Goal: Obtain resource: Download file/media

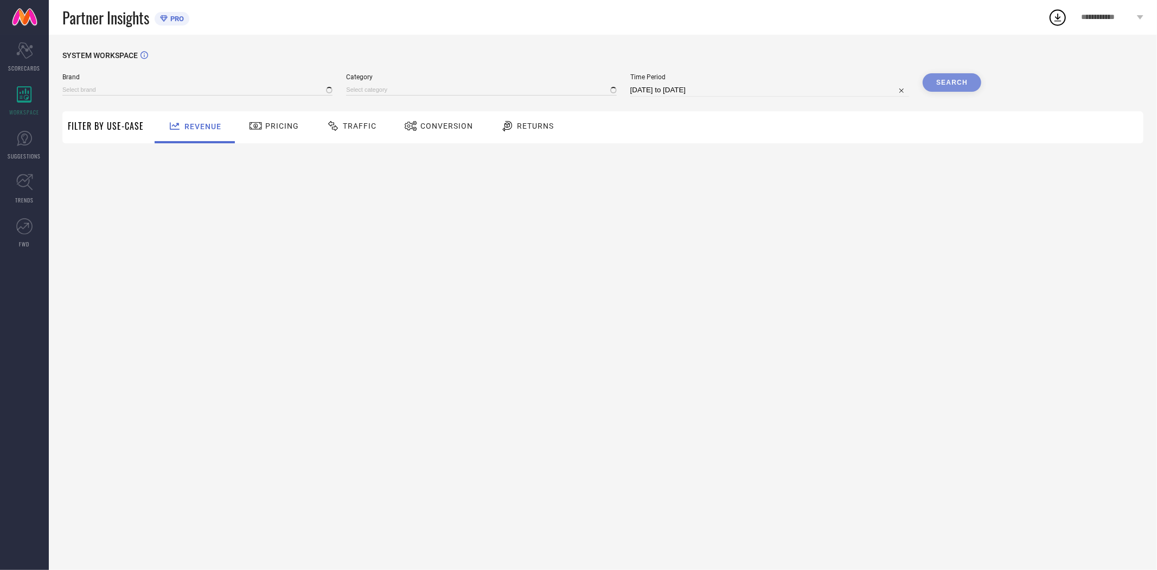
type input "EXTRA LOVE BY LIBAS"
type input "All"
click at [430, 128] on span "Conversion" at bounding box center [447, 126] width 53 height 9
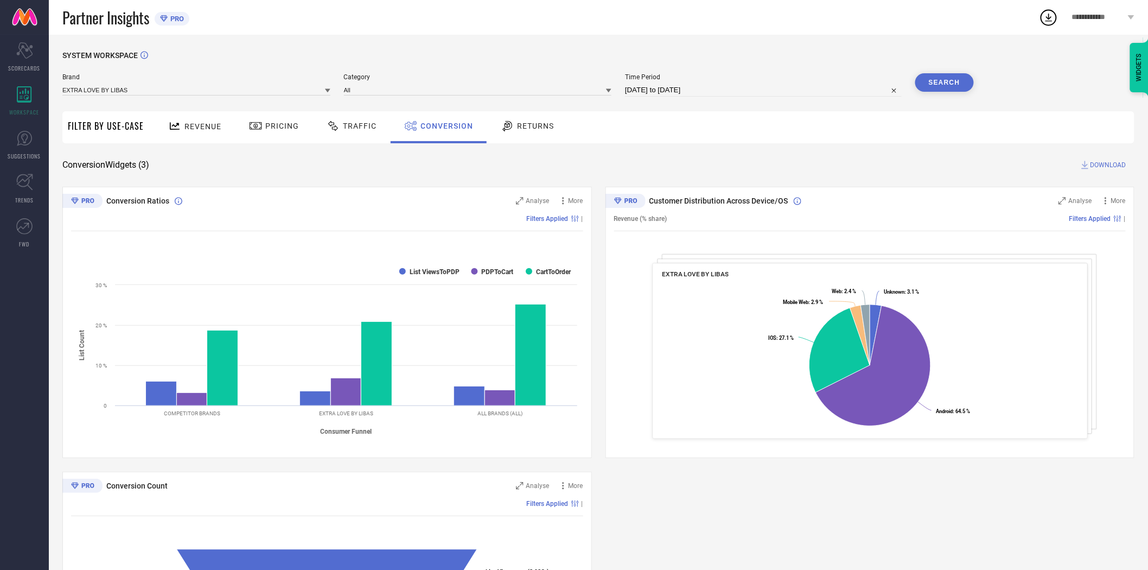
select select "7"
select select "2025"
select select "8"
select select "2025"
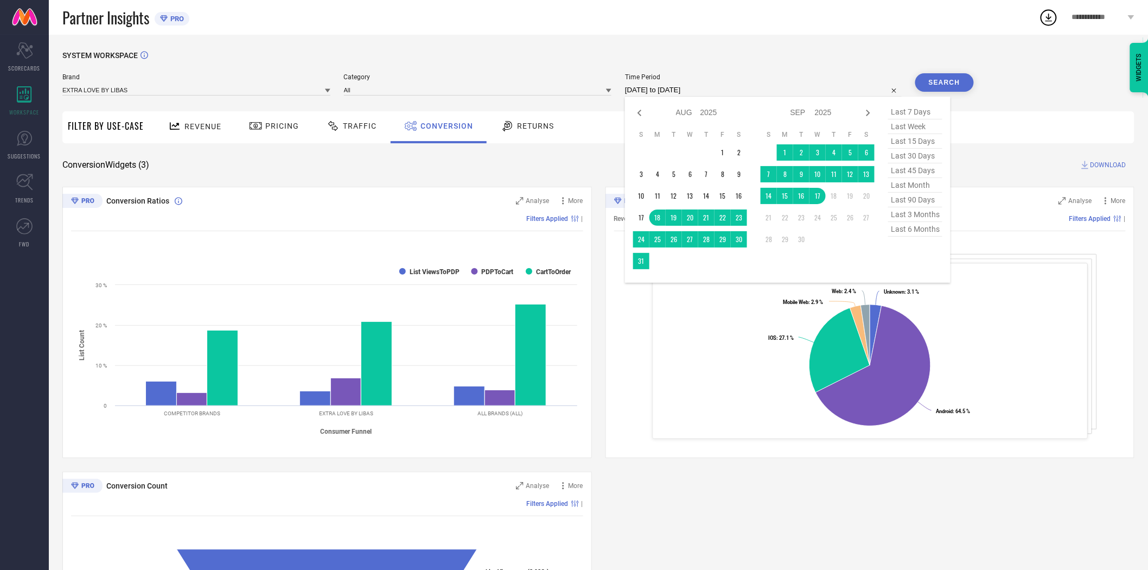
click at [735, 92] on input "[DATE] to [DATE]" at bounding box center [763, 90] width 277 height 13
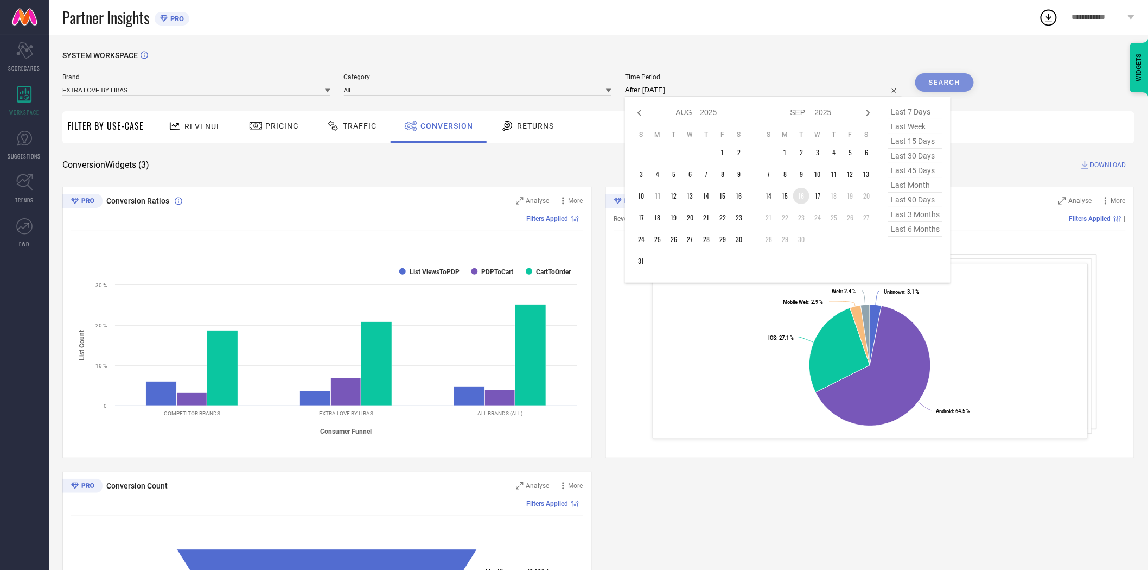
click at [799, 199] on td "16" at bounding box center [801, 196] width 16 height 16
type input "[DATE] to [DATE]"
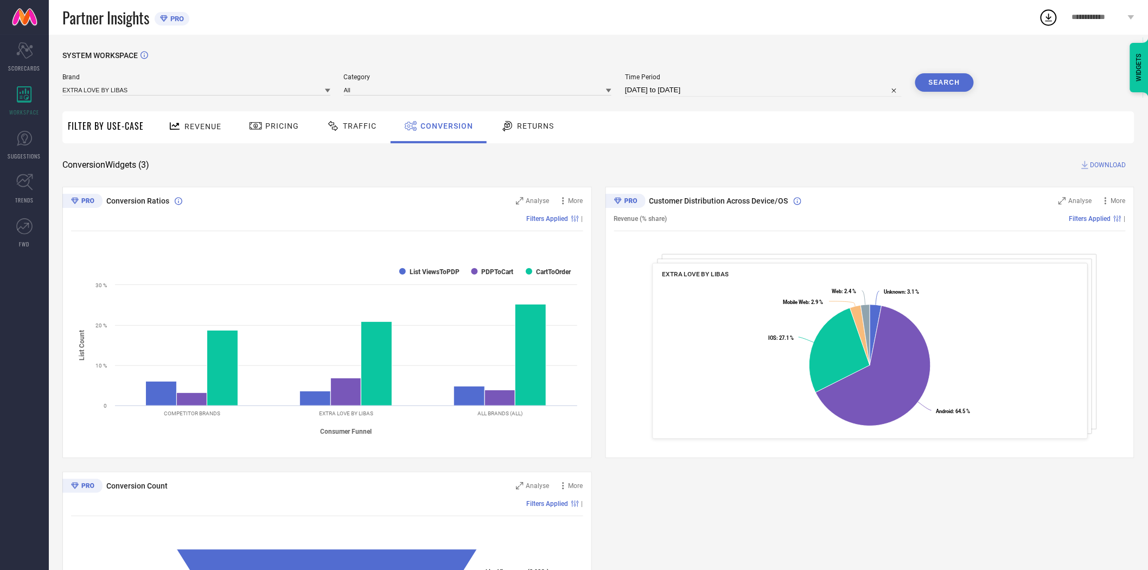
click at [739, 90] on input "[DATE] to [DATE]" at bounding box center [763, 90] width 277 height 13
select select "8"
select select "2025"
select select "9"
select select "2025"
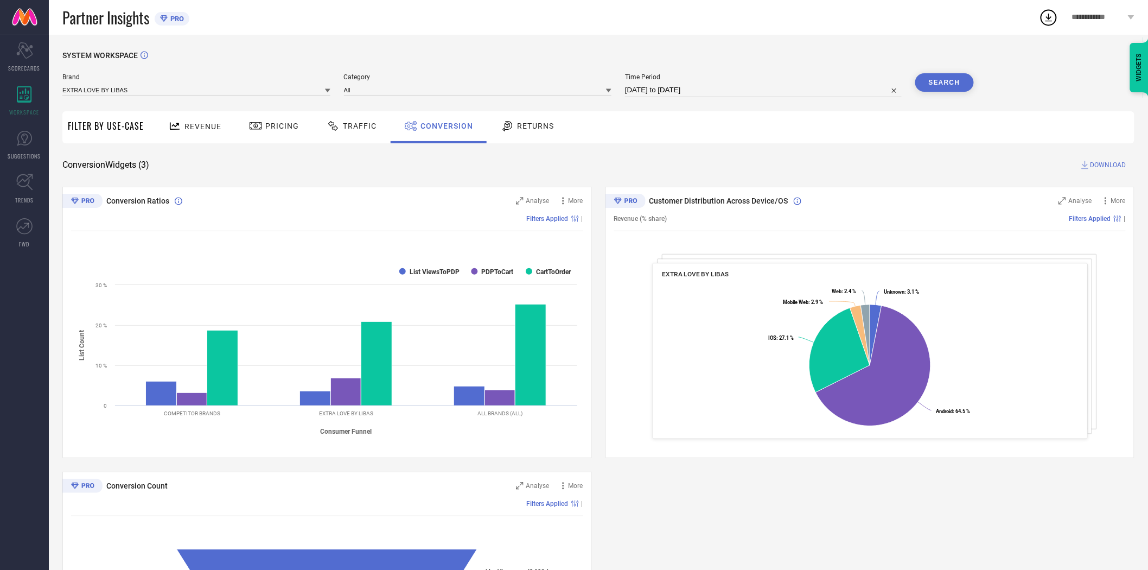
click at [750, 51] on div "SYSTEM WORKSPACE" at bounding box center [598, 62] width 1072 height 22
click at [925, 83] on button "Search" at bounding box center [944, 82] width 59 height 18
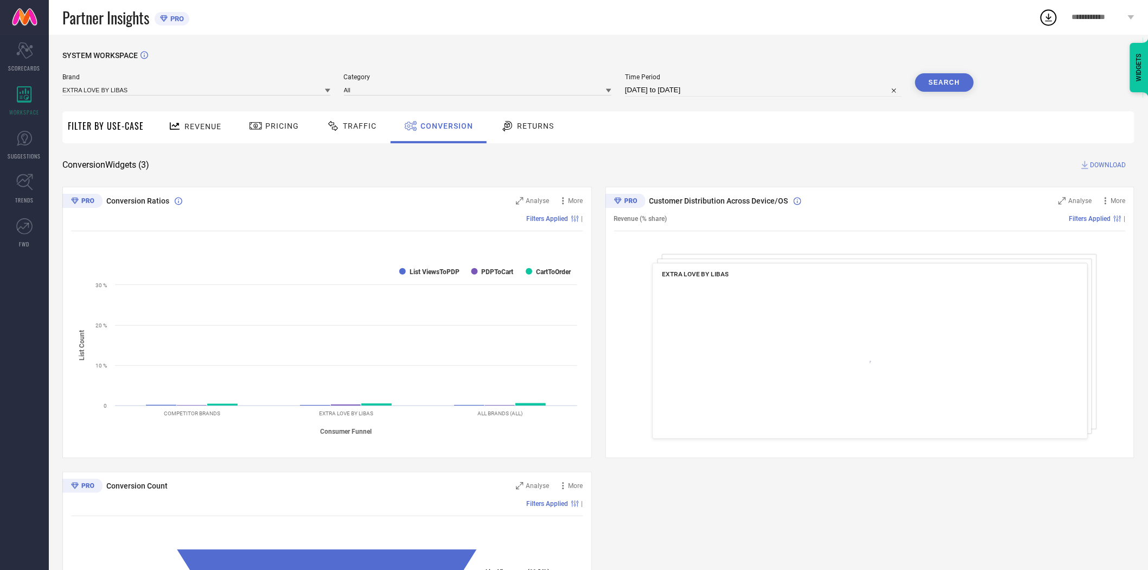
click at [1107, 166] on span "DOWNLOAD" at bounding box center [1109, 165] width 36 height 11
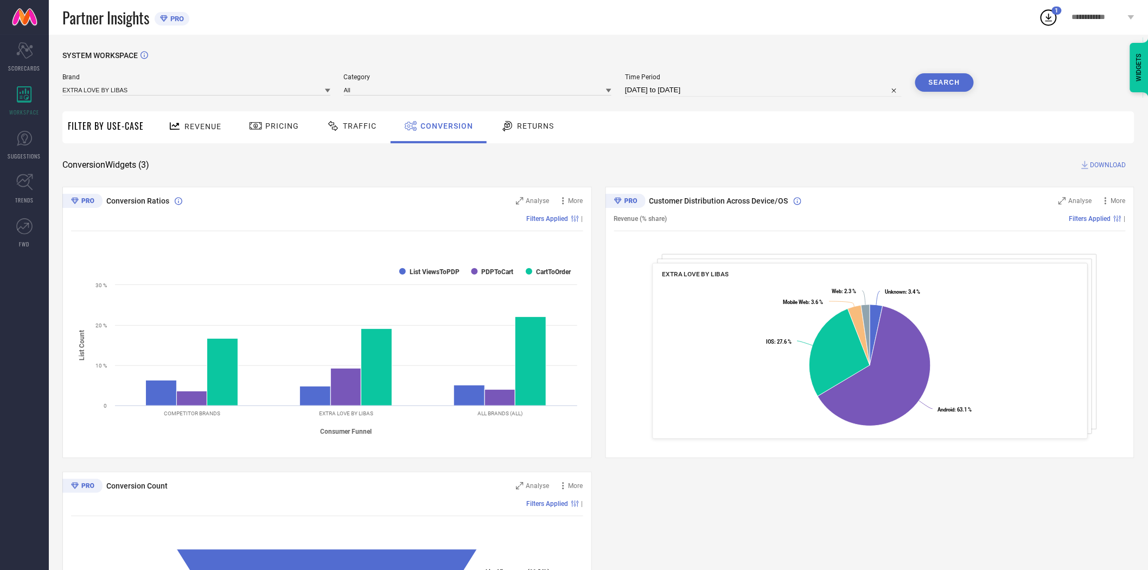
click at [703, 85] on input "[DATE] to [DATE]" at bounding box center [763, 90] width 277 height 13
select select "8"
select select "2025"
select select "9"
select select "2025"
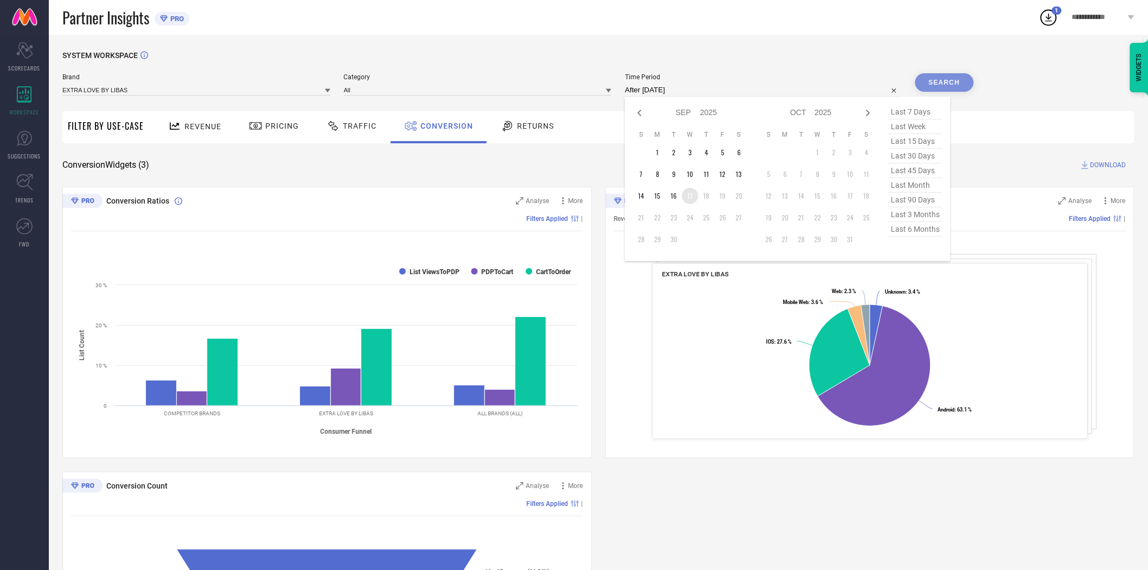
click at [696, 198] on td "17" at bounding box center [690, 196] width 16 height 16
type input "[DATE] to [DATE]"
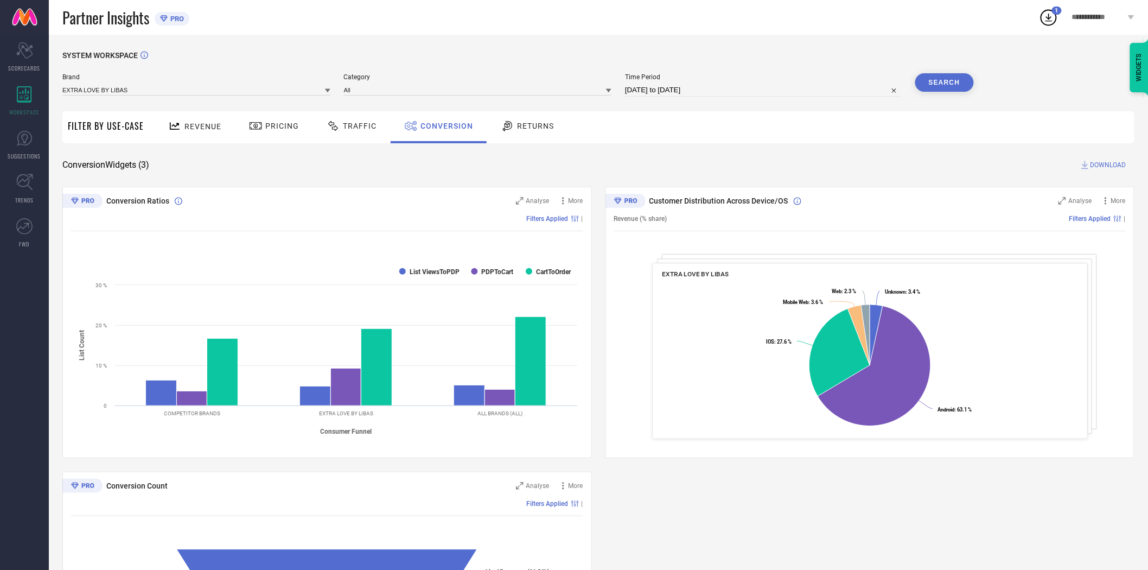
click at [730, 153] on div "SYSTEM WORKSPACE Brand EXTRA LOVE BY LIBAS Category All Time Period [DATE] to […" at bounding box center [598, 397] width 1072 height 692
click at [947, 85] on button "Search" at bounding box center [944, 82] width 59 height 18
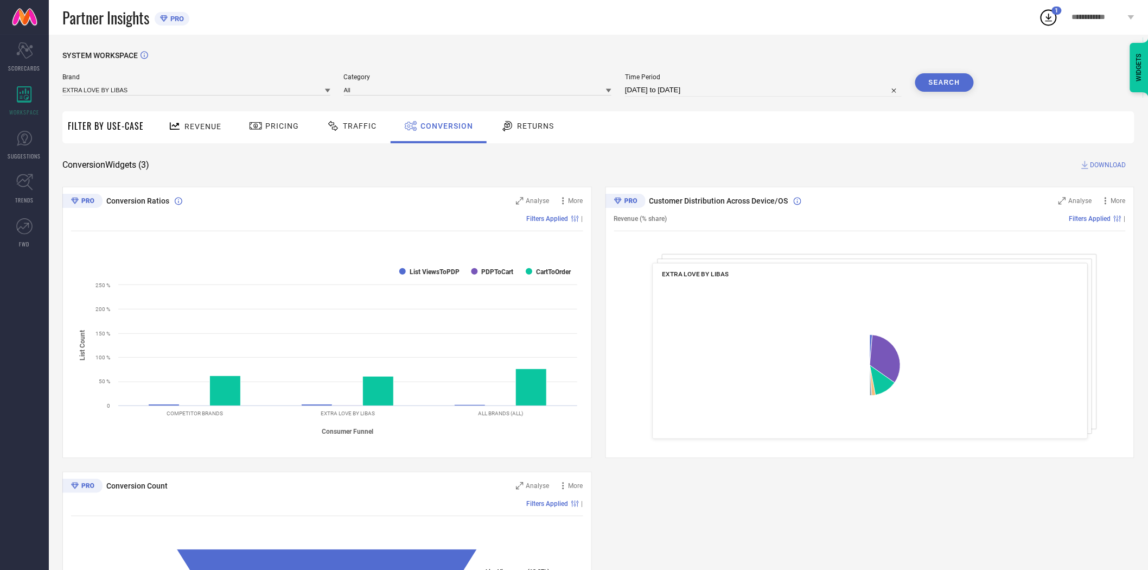
click at [792, 145] on div "SYSTEM WORKSPACE Brand EXTRA LOVE BY LIBAS Category All Time Period [DATE] to […" at bounding box center [598, 397] width 1072 height 692
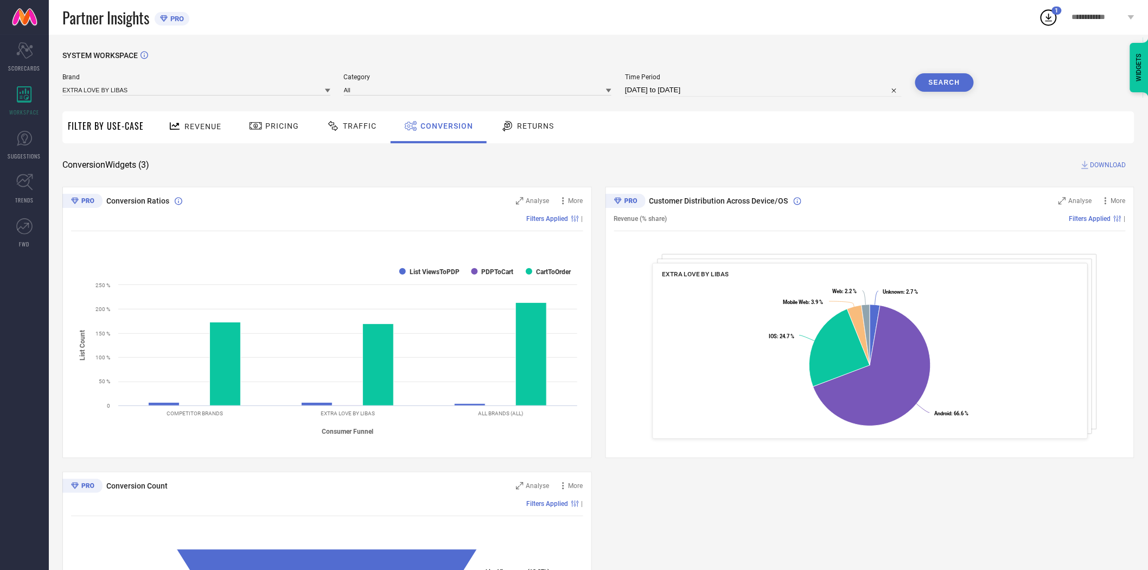
click at [1093, 163] on span "DOWNLOAD" at bounding box center [1109, 165] width 36 height 11
click at [326, 88] on div at bounding box center [327, 90] width 5 height 10
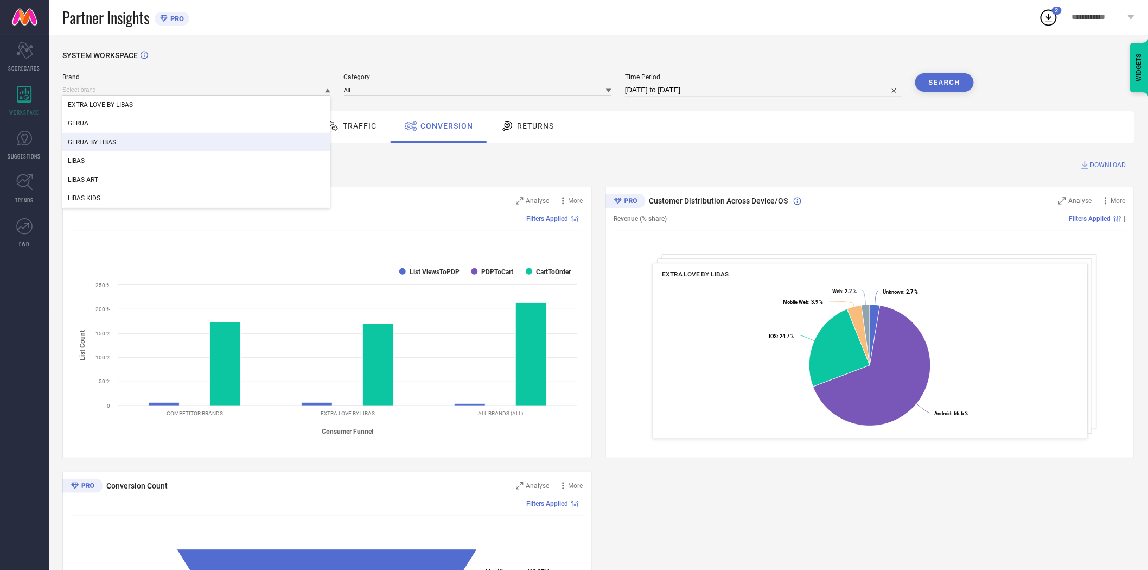
click at [251, 140] on div "GERUA BY LIBAS" at bounding box center [196, 142] width 268 height 18
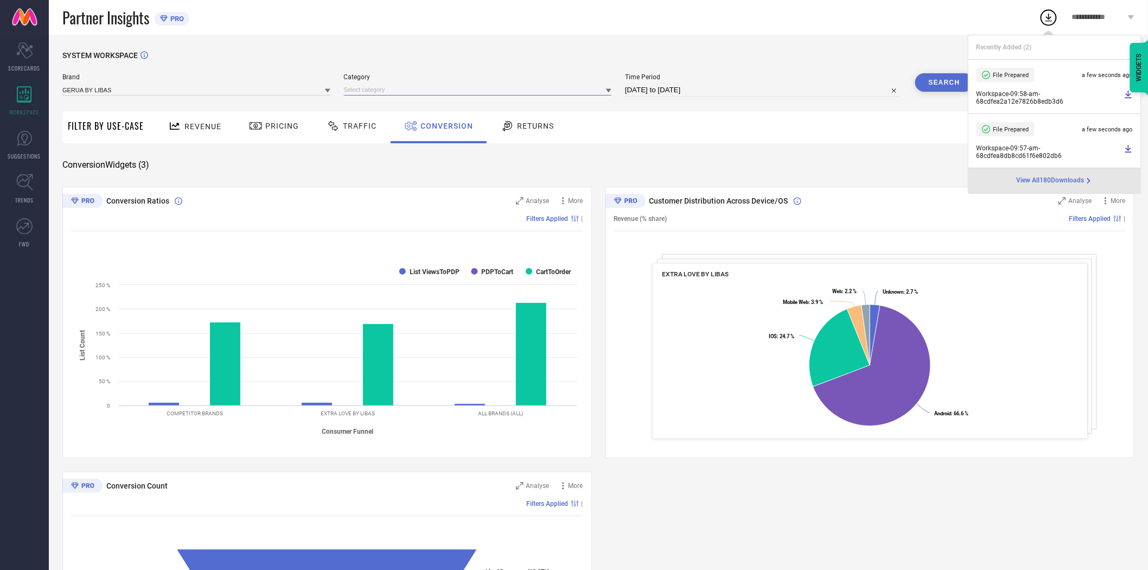
click at [375, 89] on input at bounding box center [478, 89] width 268 height 11
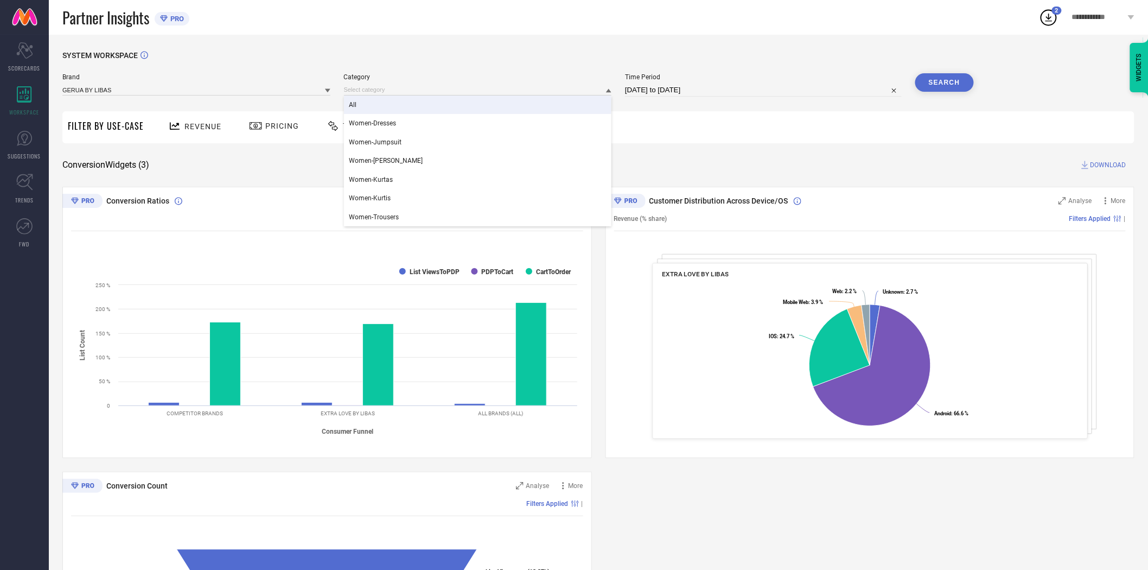
click at [377, 103] on div "All" at bounding box center [478, 104] width 268 height 18
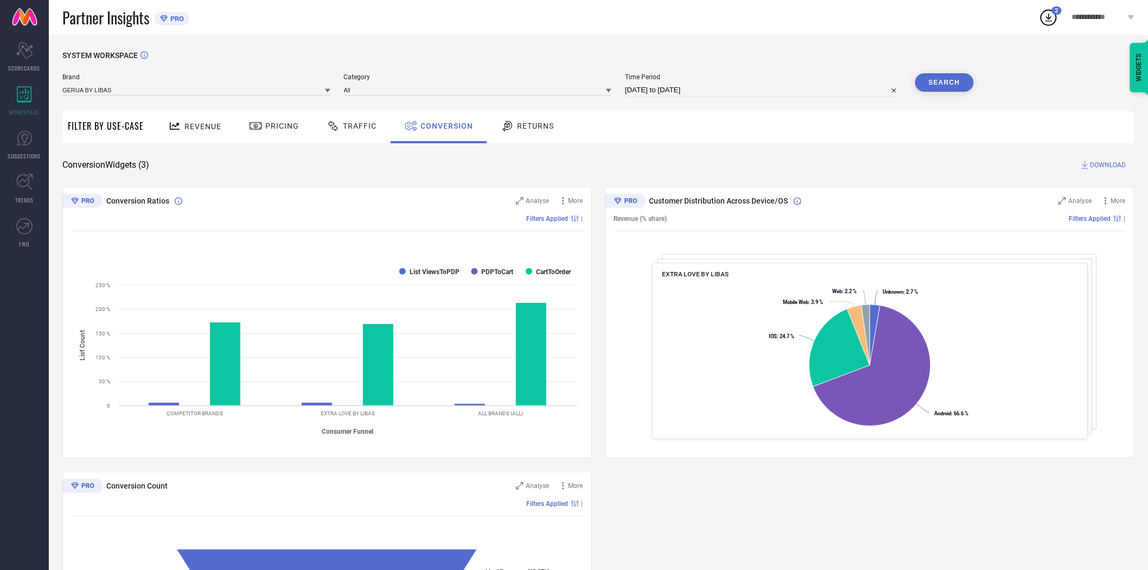
click at [947, 82] on button "Search" at bounding box center [944, 82] width 59 height 18
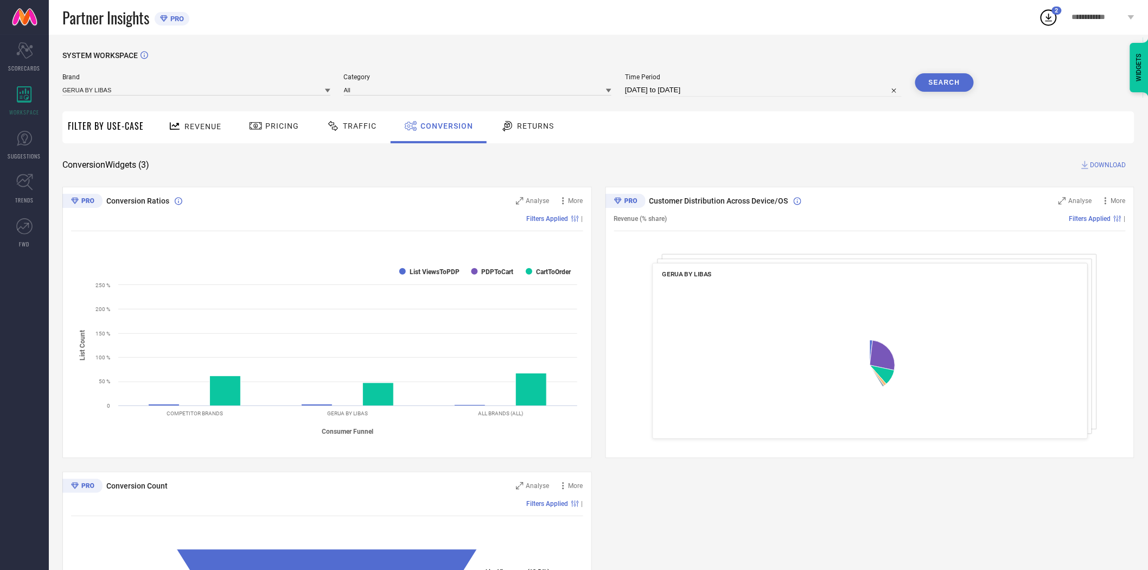
click at [1098, 165] on span "DOWNLOAD" at bounding box center [1109, 165] width 36 height 11
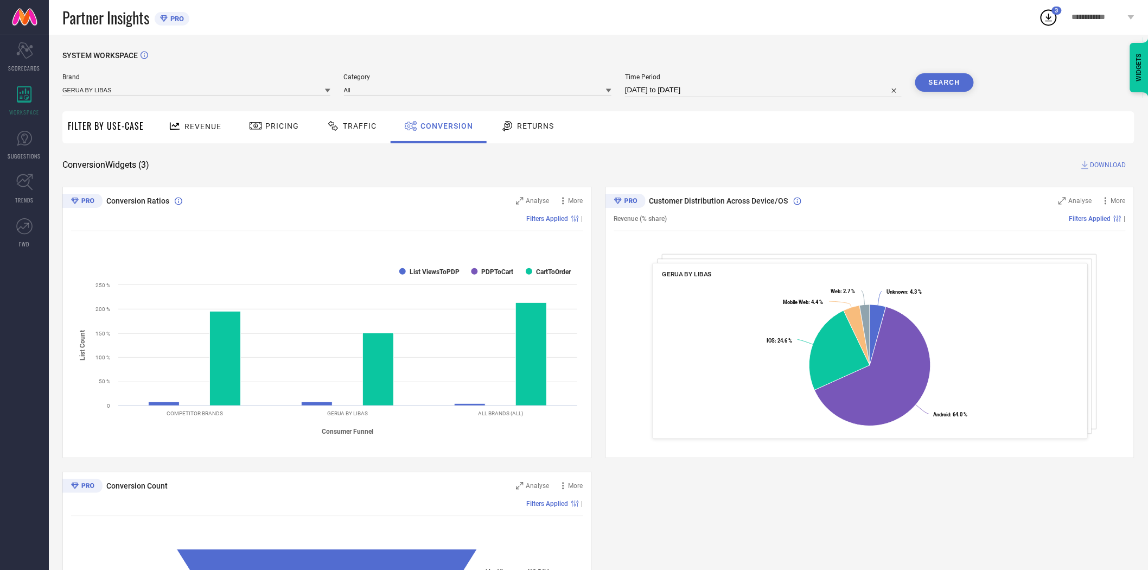
click at [749, 92] on input "[DATE] to [DATE]" at bounding box center [763, 90] width 277 height 13
select select "8"
select select "2025"
select select "9"
select select "2025"
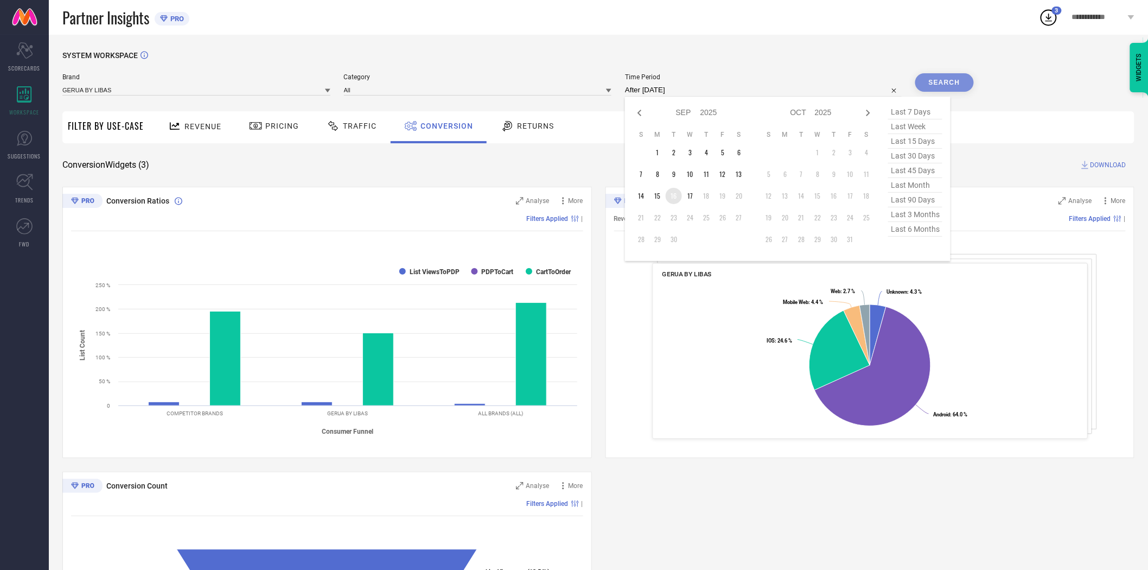
click at [673, 193] on td "16" at bounding box center [674, 196] width 16 height 16
type input "[DATE] to [DATE]"
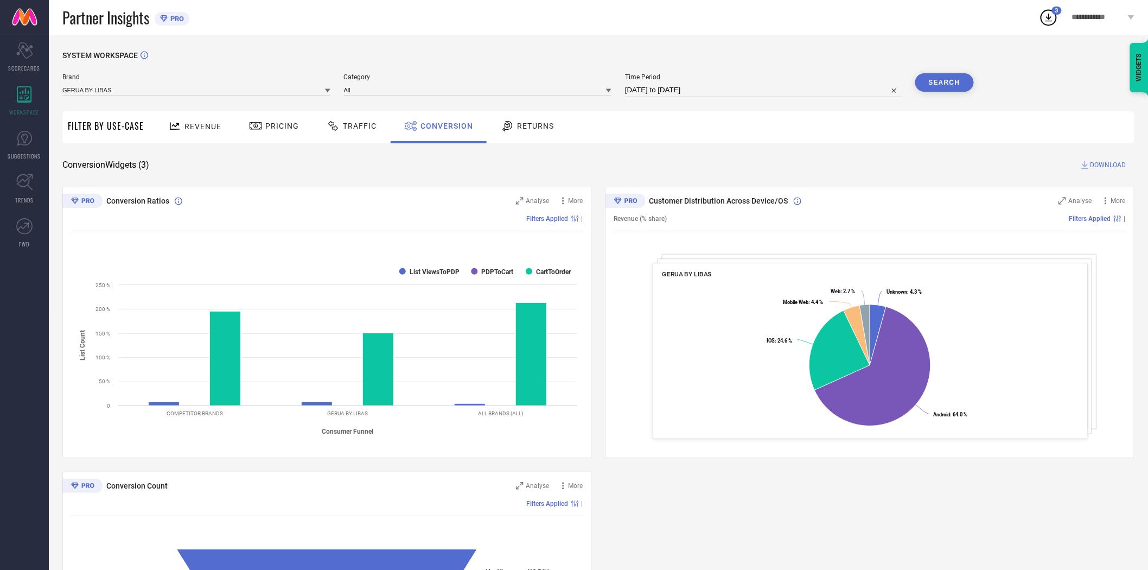
drag, startPoint x: 761, startPoint y: 132, endPoint x: 958, endPoint y: 83, distance: 203.5
click at [766, 132] on div "Revenue Pricing Traffic Conversion Returns" at bounding box center [641, 127] width 985 height 32
click at [954, 76] on button "Search" at bounding box center [944, 82] width 59 height 18
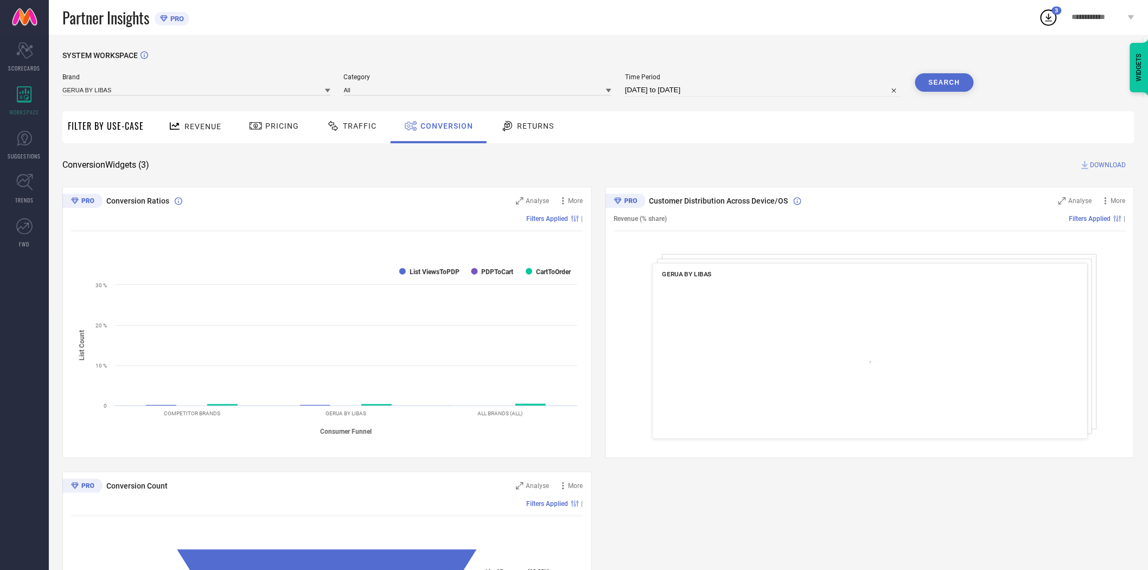
click at [806, 145] on div "SYSTEM WORKSPACE Brand GERUA BY LIBAS Category All Time Period [DATE] to [DATE]…" at bounding box center [598, 397] width 1072 height 692
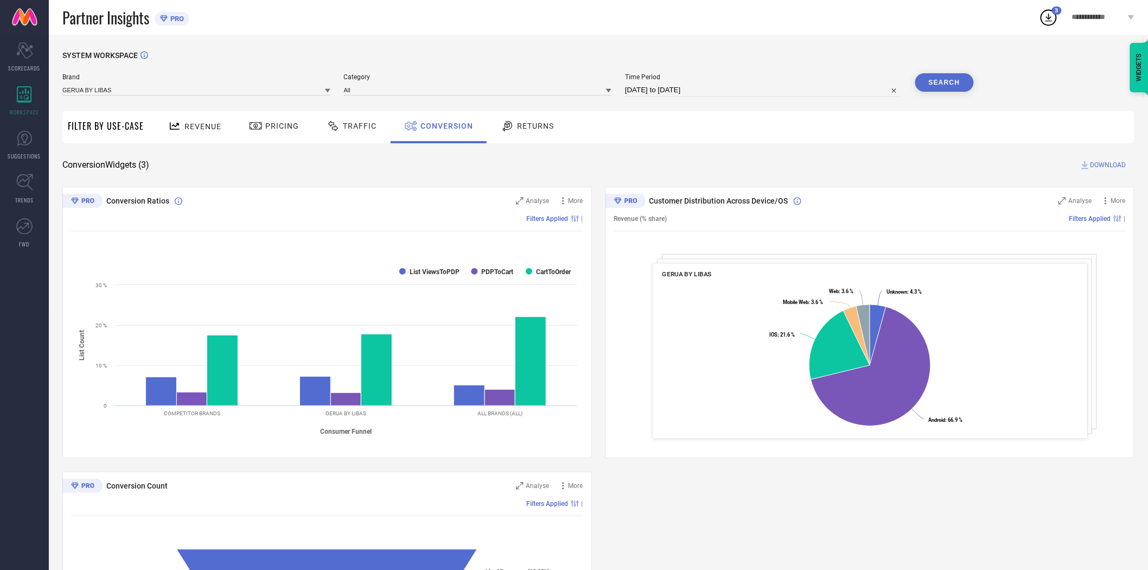
click at [814, 131] on div "Revenue Pricing Traffic Conversion Returns" at bounding box center [641, 127] width 985 height 32
click at [1110, 164] on span "DOWNLOAD" at bounding box center [1109, 165] width 36 height 11
click at [326, 90] on icon at bounding box center [327, 90] width 5 height 5
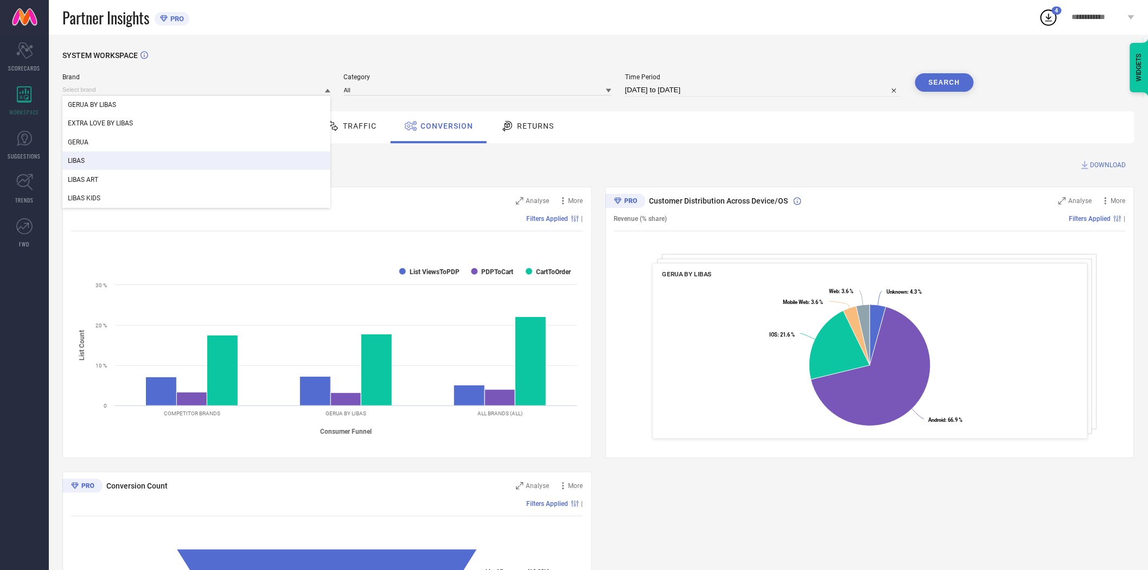
click at [228, 158] on div "LIBAS" at bounding box center [196, 160] width 268 height 18
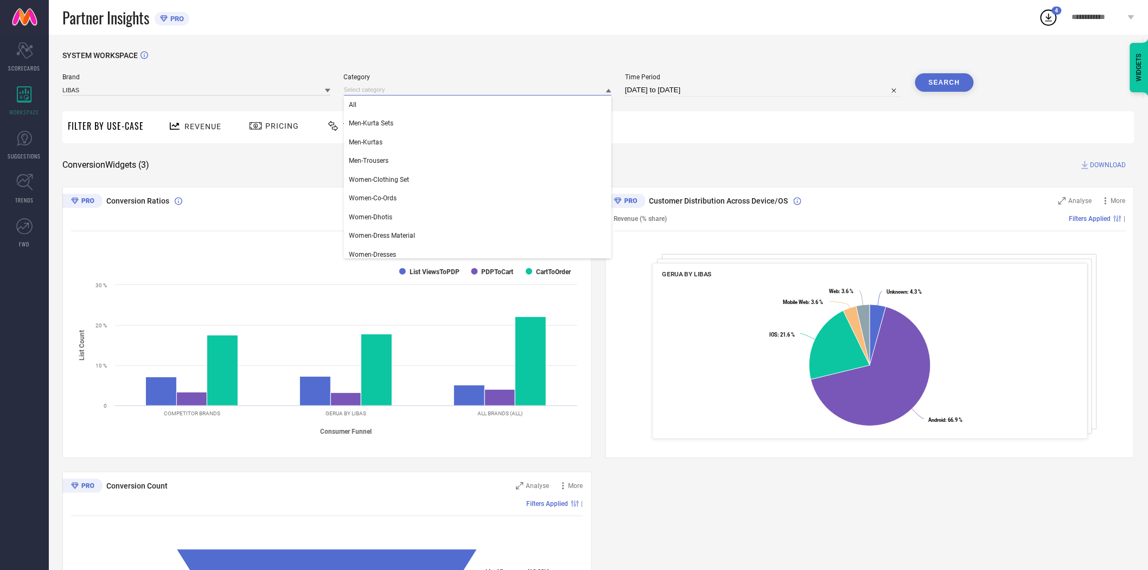
click at [381, 91] on input at bounding box center [478, 89] width 268 height 11
click at [381, 102] on div "All" at bounding box center [478, 104] width 268 height 18
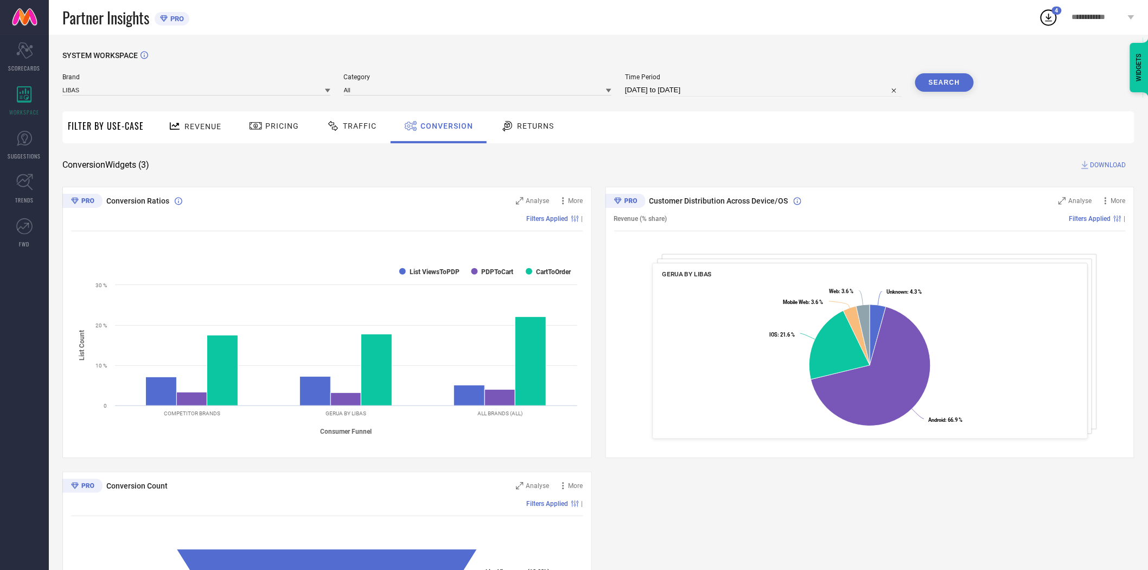
click at [941, 81] on button "Search" at bounding box center [944, 82] width 59 height 18
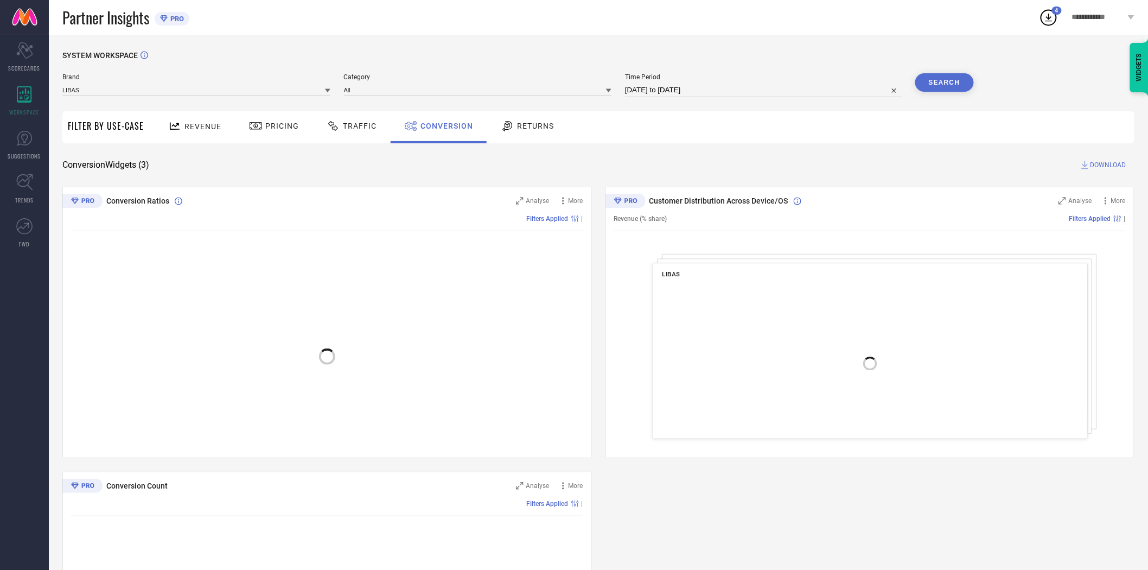
click at [786, 144] on div "SYSTEM WORKSPACE Brand LIBAS Category All Time Period [DATE] to [DATE] Search F…" at bounding box center [598, 397] width 1072 height 692
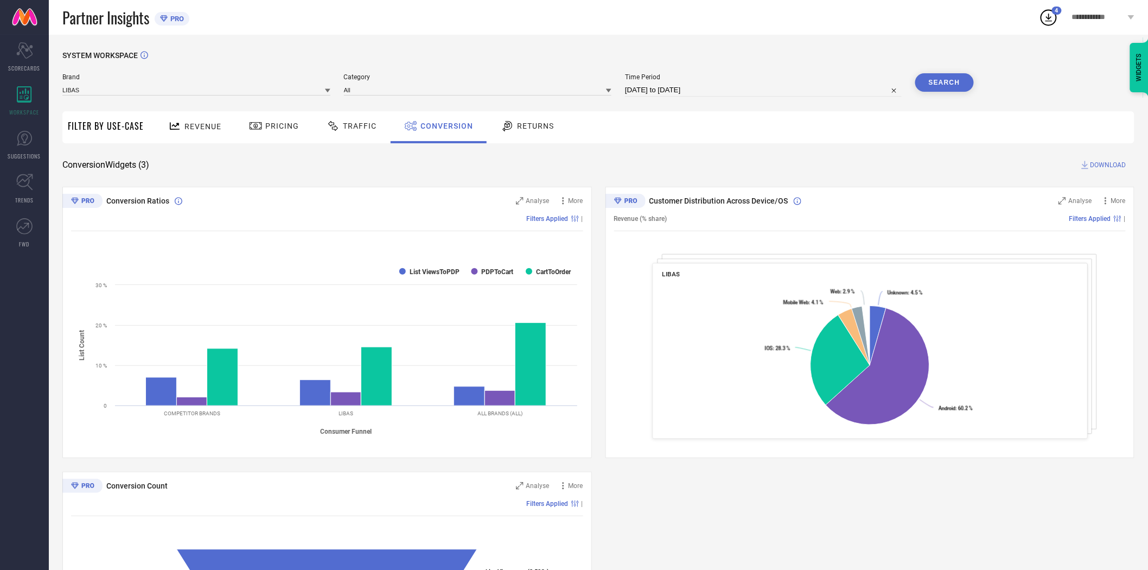
click at [1100, 165] on span "DOWNLOAD" at bounding box center [1109, 165] width 36 height 11
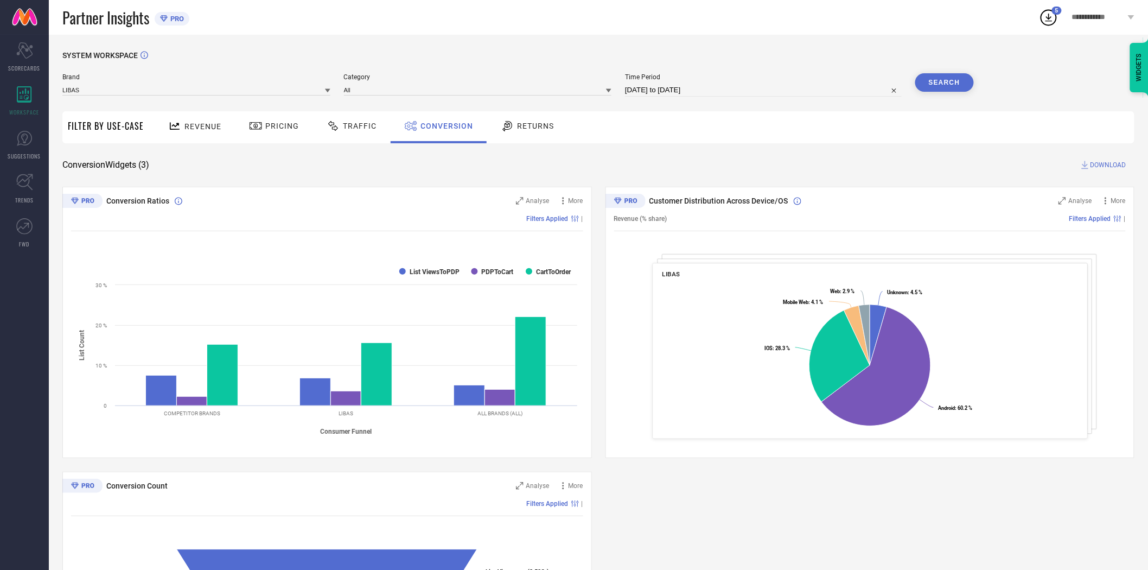
click at [717, 91] on input "[DATE] to [DATE]" at bounding box center [763, 90] width 277 height 13
select select "8"
select select "2025"
select select "9"
select select "2025"
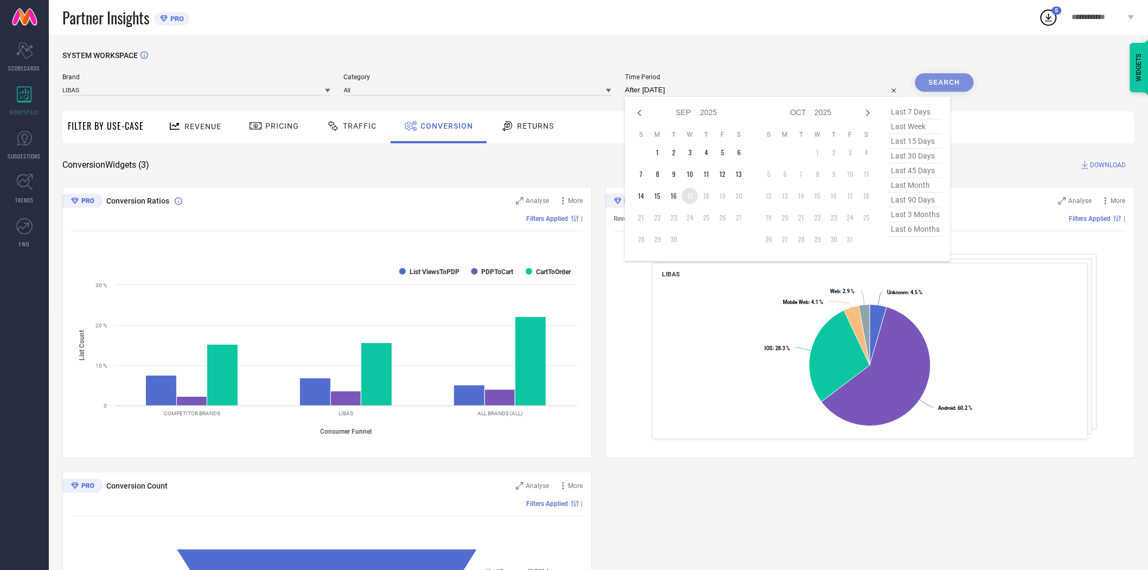
click at [692, 193] on td "17" at bounding box center [690, 196] width 16 height 16
type input "[DATE] to [DATE]"
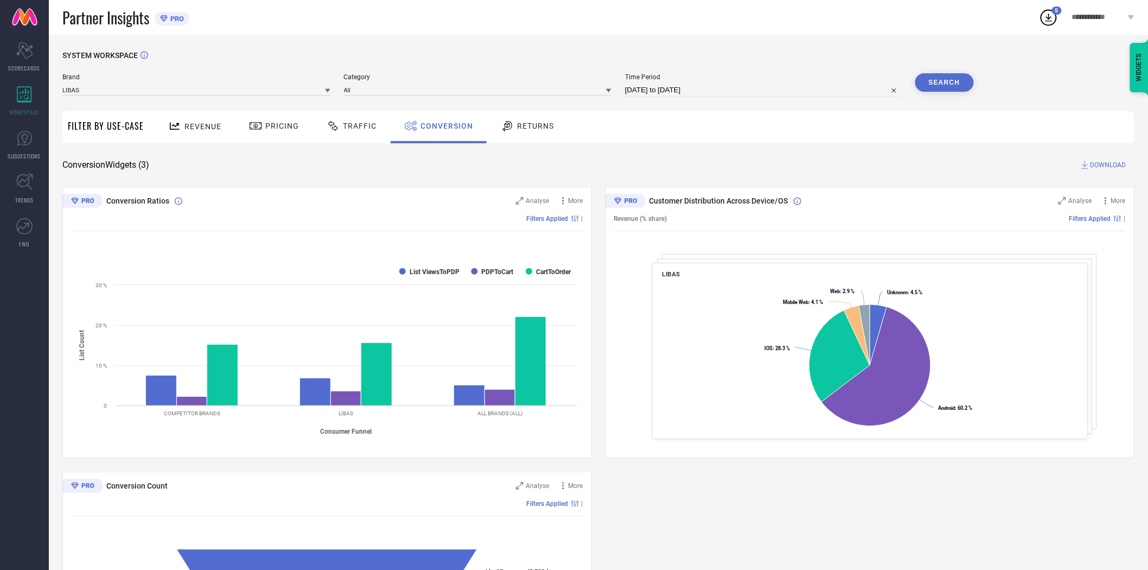
click at [735, 141] on div "Revenue Pricing Traffic Conversion Returns" at bounding box center [641, 127] width 985 height 32
click at [951, 78] on button "Search" at bounding box center [944, 82] width 59 height 18
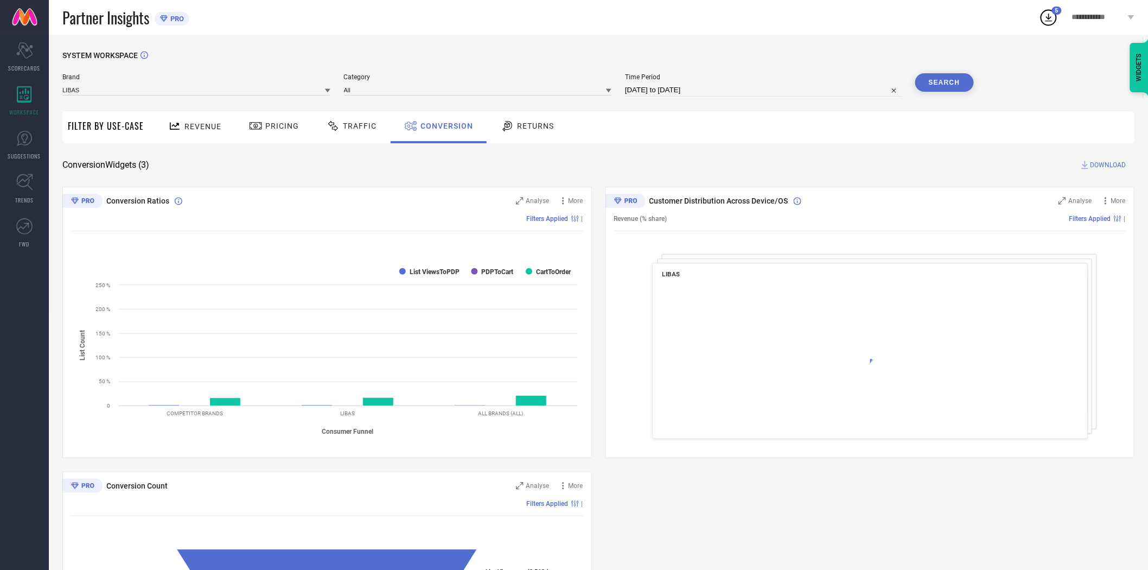
click at [886, 144] on div "SYSTEM WORKSPACE Brand LIBAS Category All Time Period [DATE] to [DATE] Search F…" at bounding box center [598, 397] width 1072 height 692
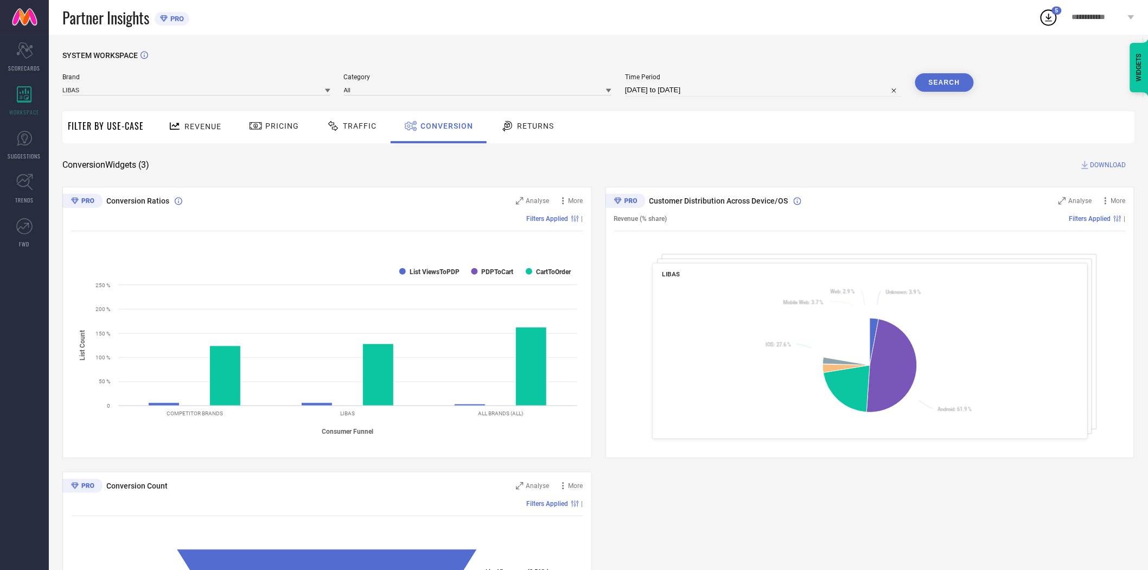
click at [1104, 164] on span "DOWNLOAD" at bounding box center [1109, 165] width 36 height 11
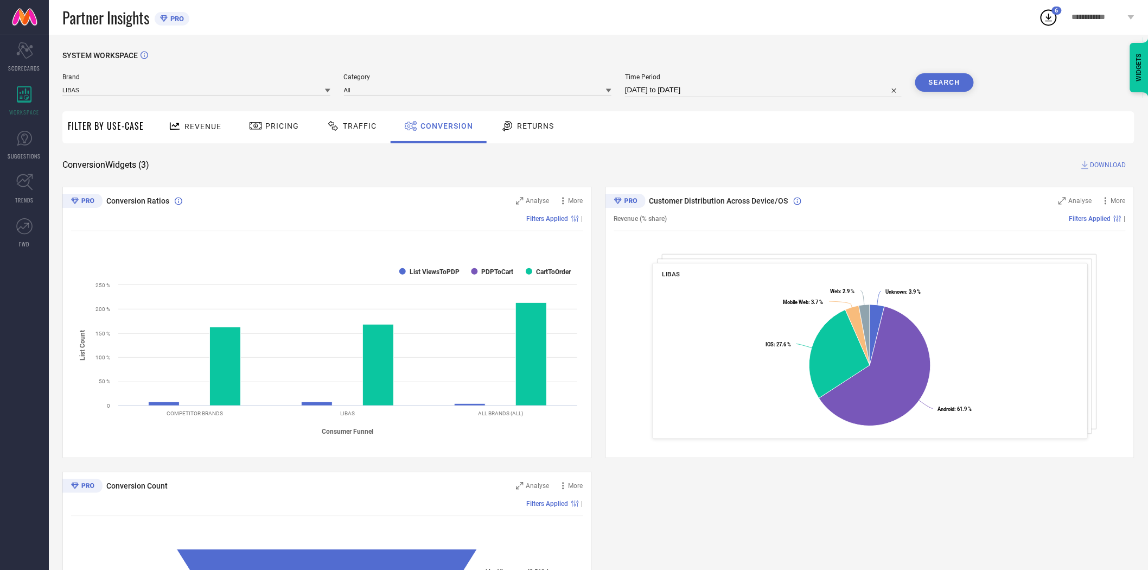
click at [326, 90] on icon at bounding box center [327, 90] width 5 height 5
click at [241, 180] on div "LIBAS ART" at bounding box center [196, 179] width 268 height 18
click at [372, 93] on input at bounding box center [478, 89] width 268 height 11
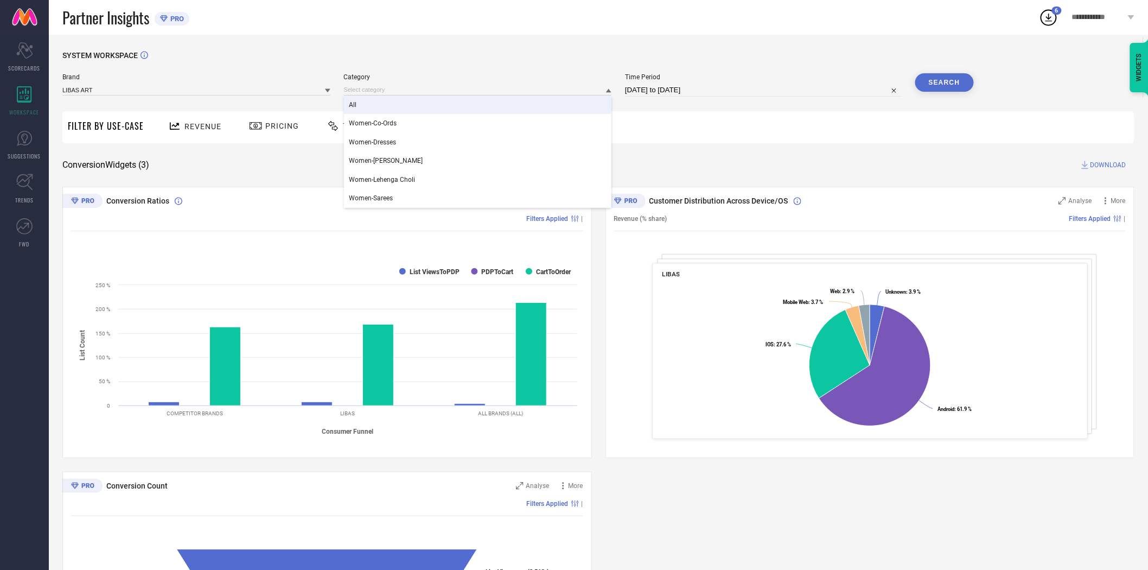
click at [373, 101] on div "All" at bounding box center [478, 104] width 268 height 18
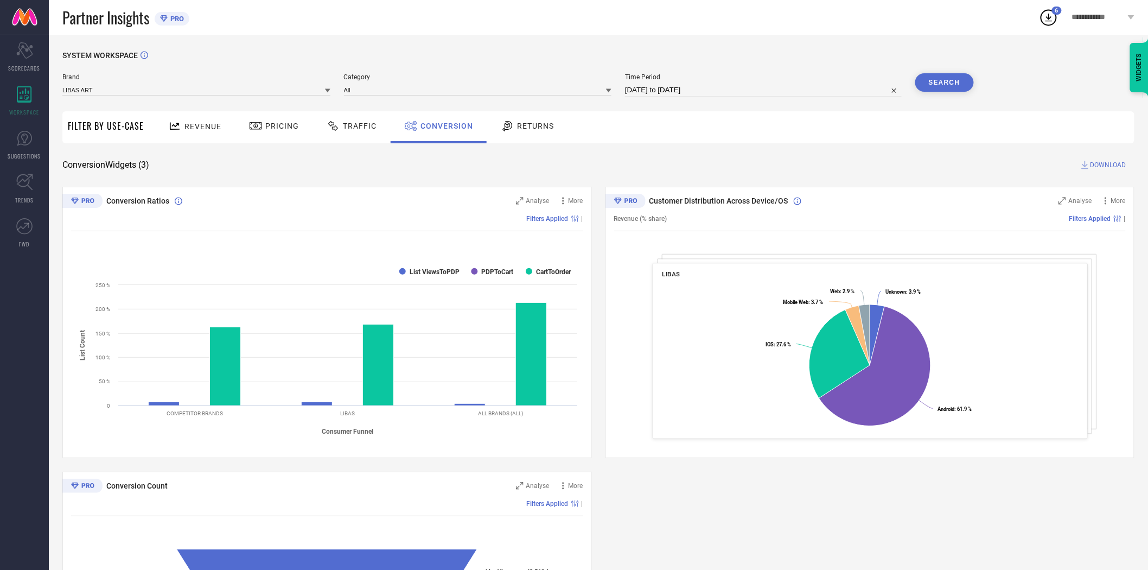
click at [937, 84] on button "Search" at bounding box center [944, 82] width 59 height 18
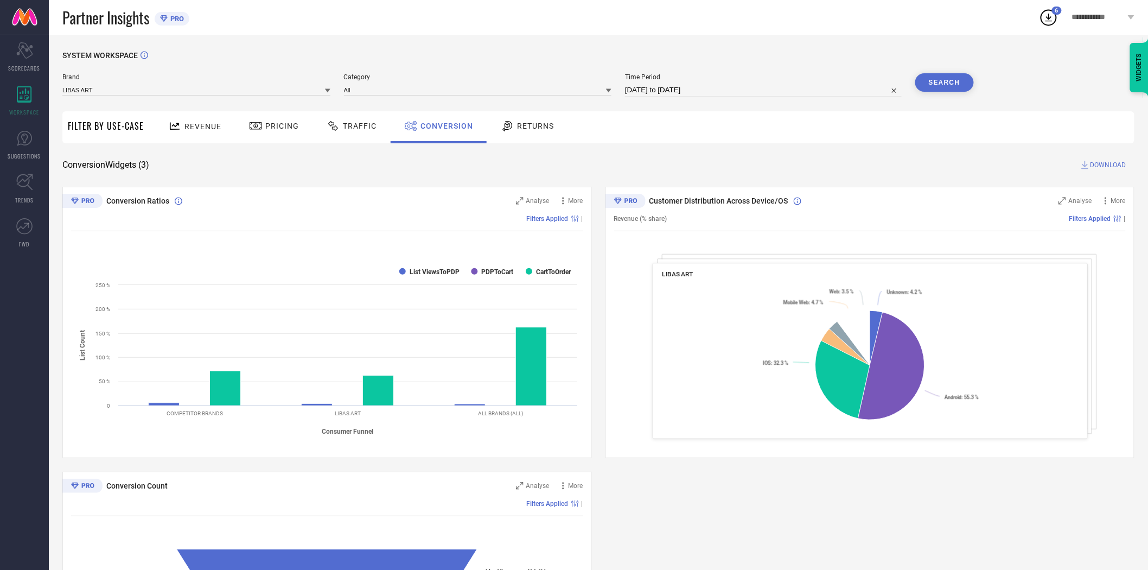
click at [1099, 164] on span "DOWNLOAD" at bounding box center [1109, 165] width 36 height 11
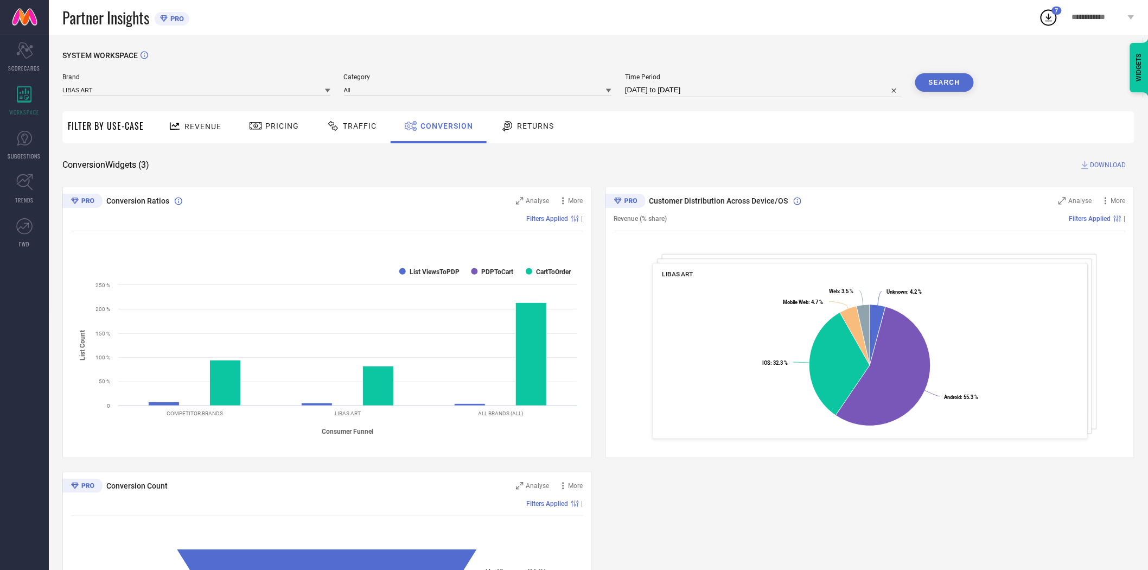
click at [706, 92] on input "[DATE] to [DATE]" at bounding box center [763, 90] width 277 height 13
select select "8"
select select "2025"
select select "9"
select select "2025"
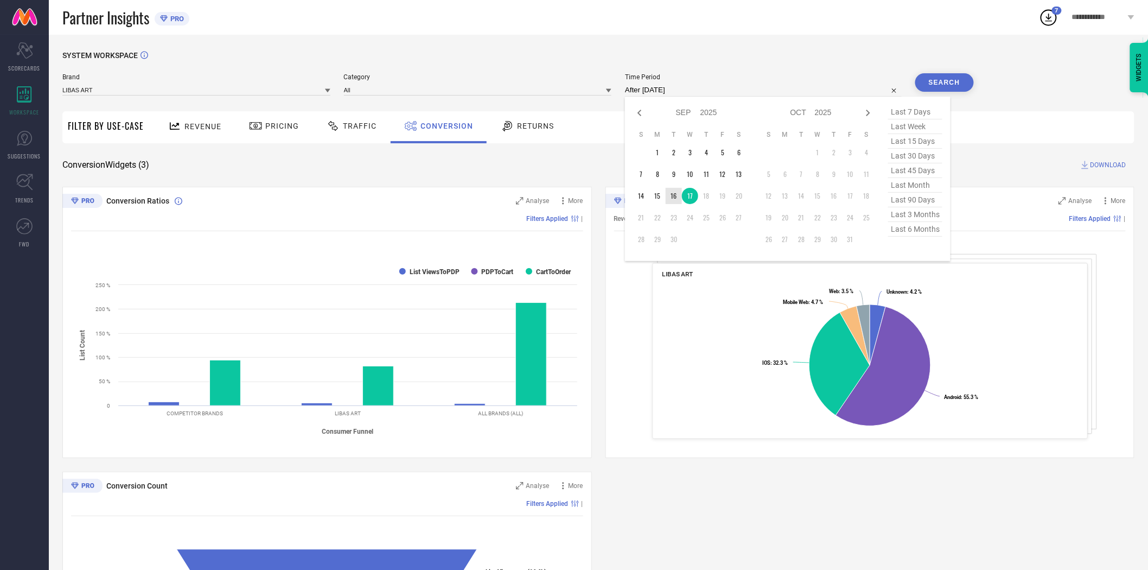
click at [673, 201] on td "16" at bounding box center [674, 196] width 16 height 16
type input "[DATE] to [DATE]"
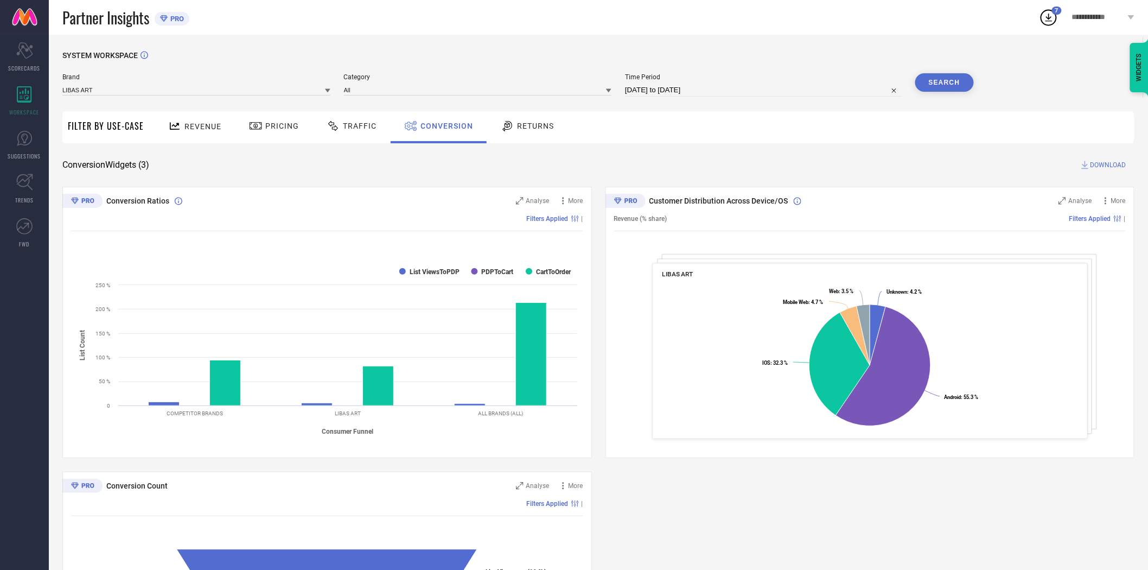
drag, startPoint x: 718, startPoint y: 155, endPoint x: 906, endPoint y: 84, distance: 200.6
click at [722, 155] on div "SYSTEM WORKSPACE Brand LIBAS ART Category All Time Period [DATE] to [DATE] Sear…" at bounding box center [598, 397] width 1072 height 692
click at [931, 78] on button "Search" at bounding box center [944, 82] width 59 height 18
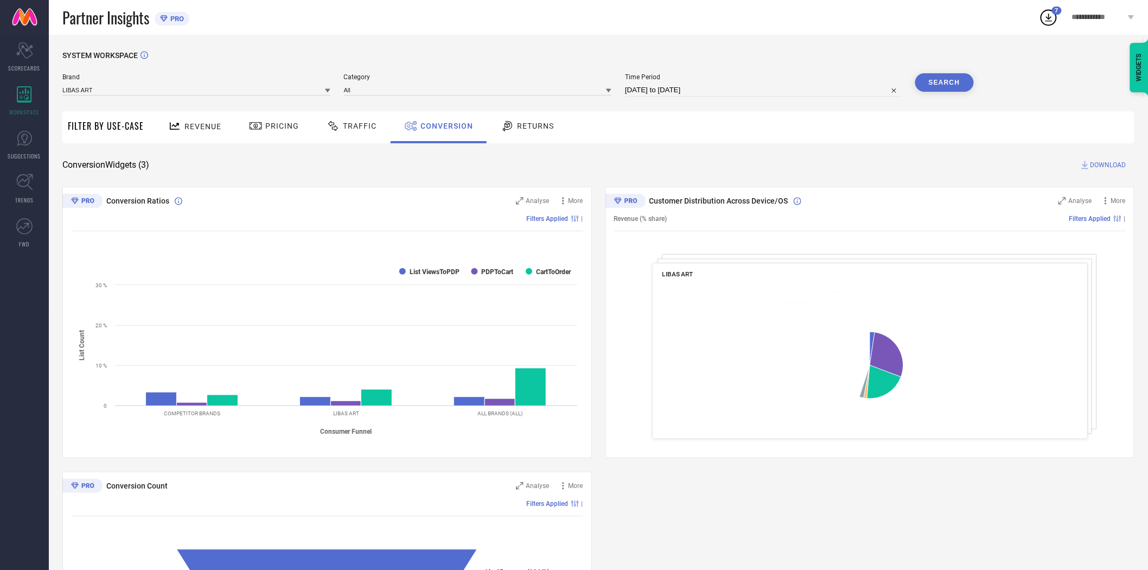
click at [819, 139] on div "Revenue Pricing Traffic Conversion Returns" at bounding box center [641, 127] width 985 height 32
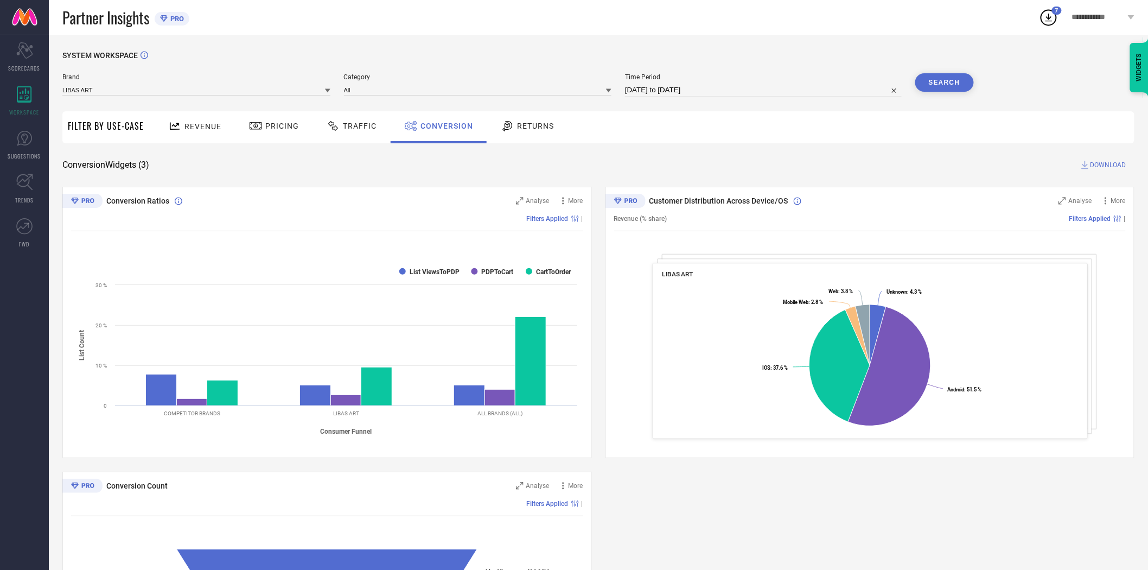
click at [816, 163] on div "Conversion Widgets ( 3 ) DOWNLOAD" at bounding box center [598, 165] width 1072 height 11
click at [1103, 162] on span "DOWNLOAD" at bounding box center [1109, 165] width 36 height 11
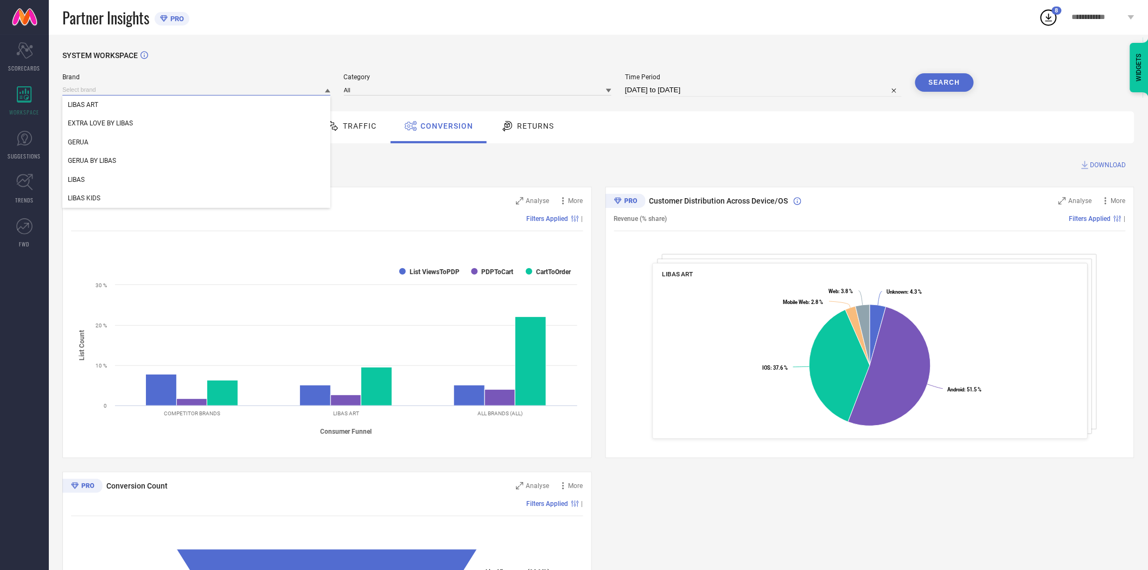
click at [300, 90] on input at bounding box center [196, 89] width 268 height 11
click at [207, 192] on div "LIBAS KIDS" at bounding box center [196, 198] width 268 height 18
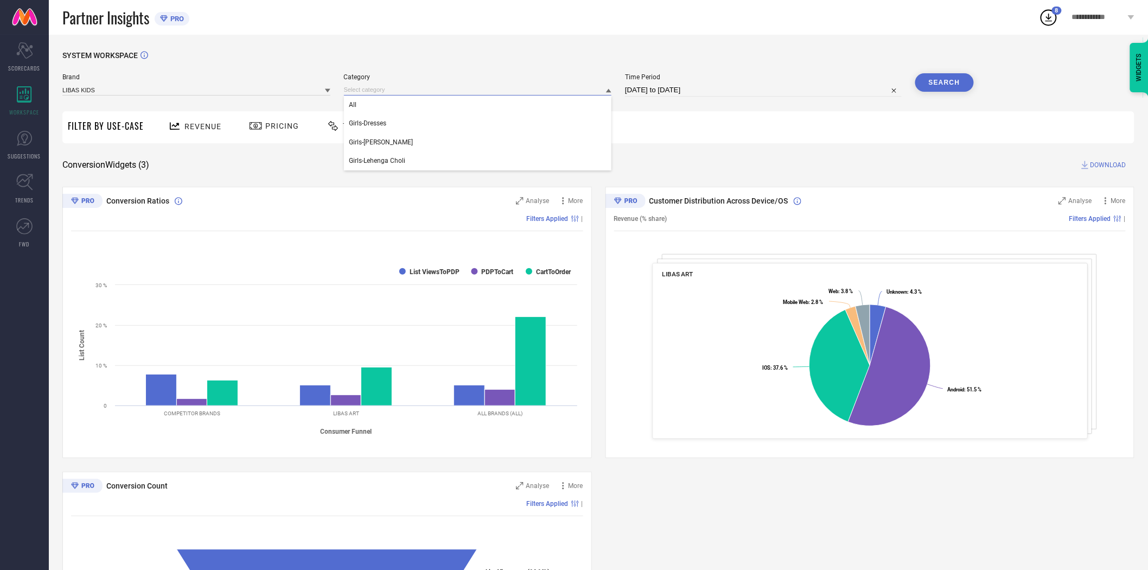
click at [394, 87] on input at bounding box center [478, 89] width 268 height 11
click at [393, 104] on div "All" at bounding box center [478, 104] width 268 height 18
click at [947, 87] on button "Search" at bounding box center [944, 82] width 59 height 18
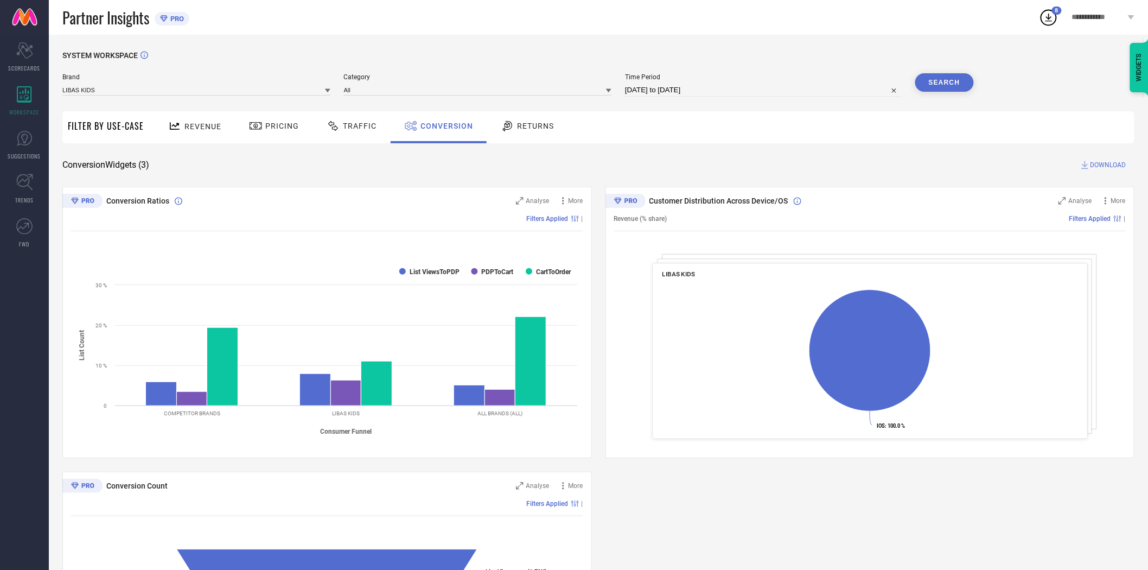
click at [821, 137] on div "Revenue Pricing Traffic Conversion Returns" at bounding box center [641, 127] width 985 height 32
click at [940, 85] on button "Search" at bounding box center [944, 82] width 59 height 18
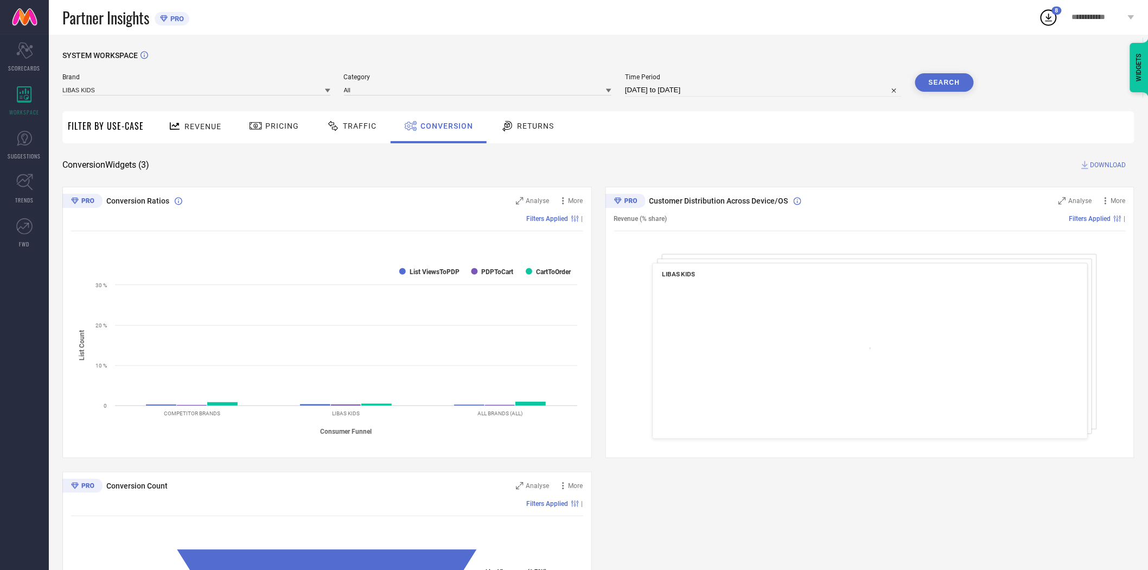
click at [912, 139] on div "Revenue Pricing Traffic Conversion Returns" at bounding box center [641, 127] width 985 height 32
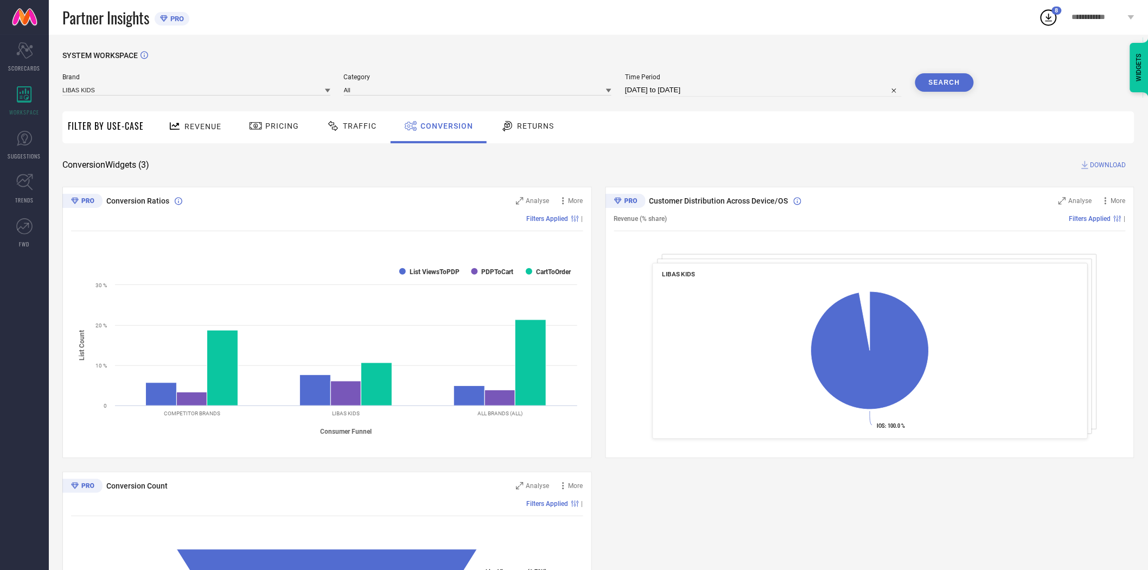
click at [1103, 164] on span "DOWNLOAD" at bounding box center [1109, 165] width 36 height 11
select select "8"
select select "2025"
select select "9"
select select "2025"
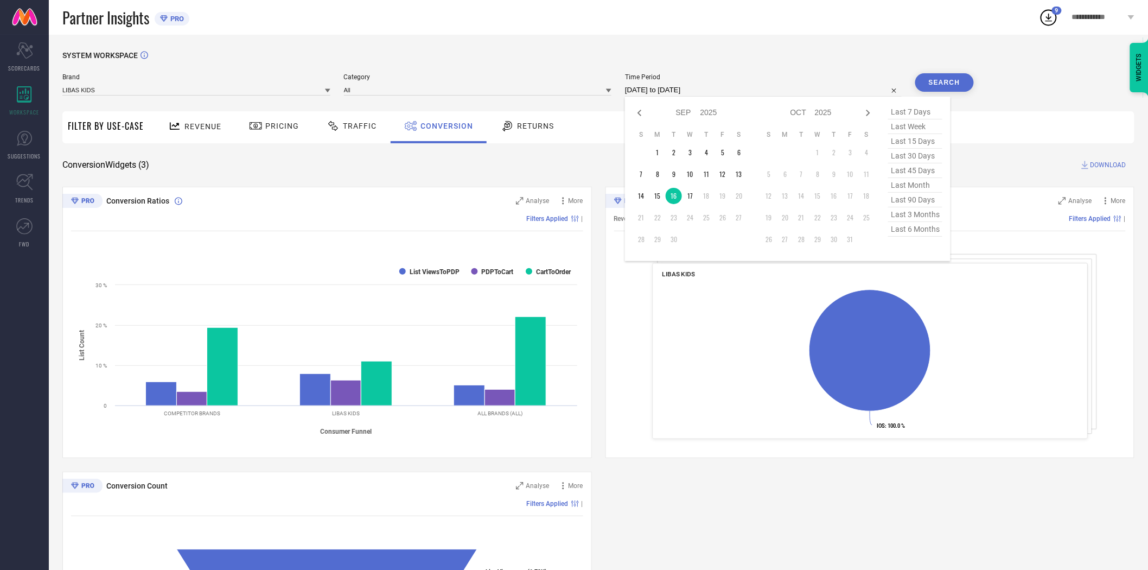
drag, startPoint x: 755, startPoint y: 92, endPoint x: 753, endPoint y: 100, distance: 7.8
click at [755, 92] on input "[DATE] to [DATE]" at bounding box center [763, 90] width 277 height 13
click at [688, 193] on td "17" at bounding box center [690, 196] width 16 height 16
type input "[DATE] to [DATE]"
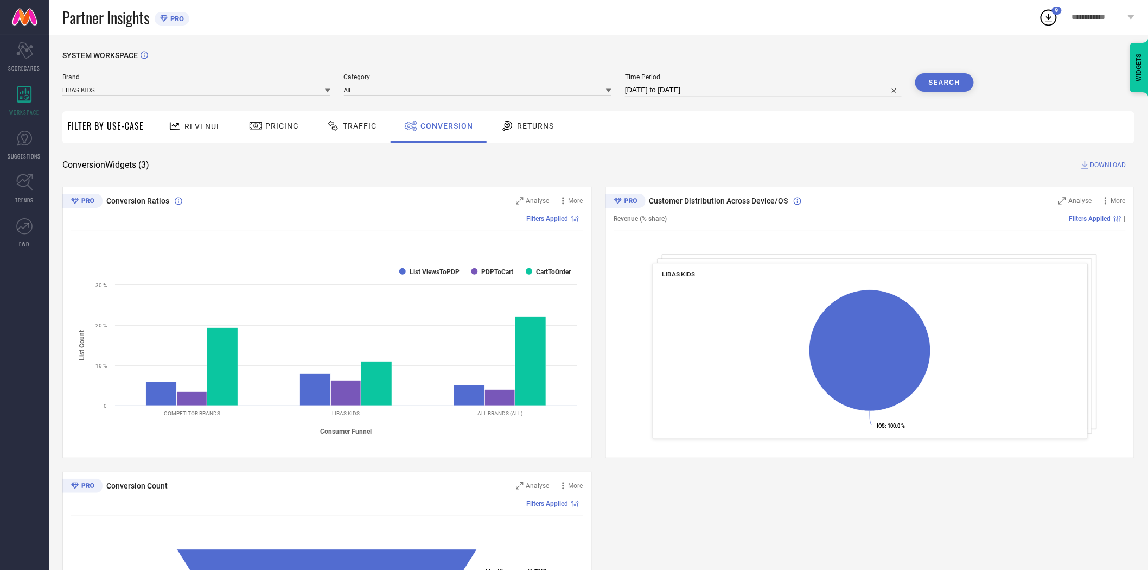
drag, startPoint x: 775, startPoint y: 160, endPoint x: 954, endPoint y: 90, distance: 192.5
click at [777, 160] on div "Conversion Widgets ( 3 ) DOWNLOAD" at bounding box center [598, 165] width 1072 height 11
click at [952, 85] on button "Search" at bounding box center [944, 82] width 59 height 18
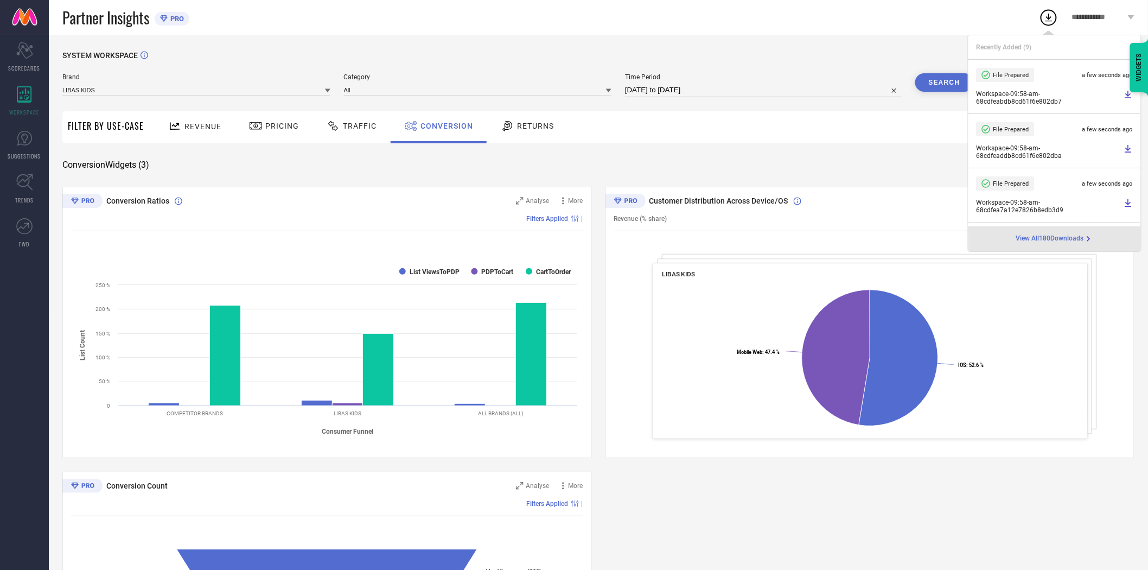
click at [900, 143] on div "Revenue Pricing Traffic Conversion Returns" at bounding box center [641, 127] width 985 height 32
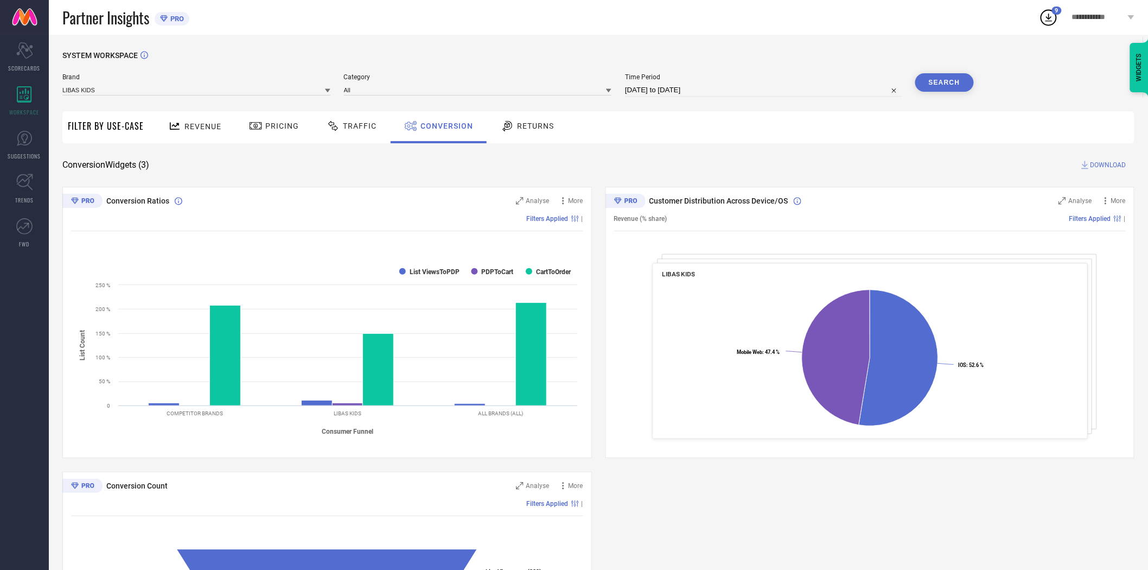
click at [1111, 161] on span "DOWNLOAD" at bounding box center [1109, 165] width 36 height 11
drag, startPoint x: 943, startPoint y: 142, endPoint x: 936, endPoint y: 148, distance: 9.2
click at [943, 142] on div "Revenue Pricing Traffic Conversion Returns" at bounding box center [641, 127] width 985 height 32
